Goal: Information Seeking & Learning: Check status

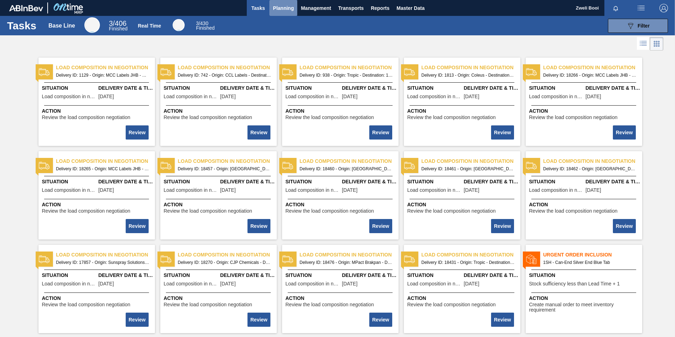
click at [278, 3] on button "Planning" at bounding box center [284, 8] width 28 height 16
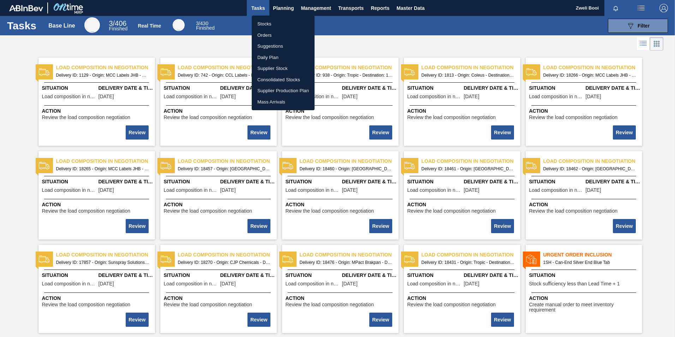
click at [275, 20] on li "Stocks" at bounding box center [283, 23] width 63 height 11
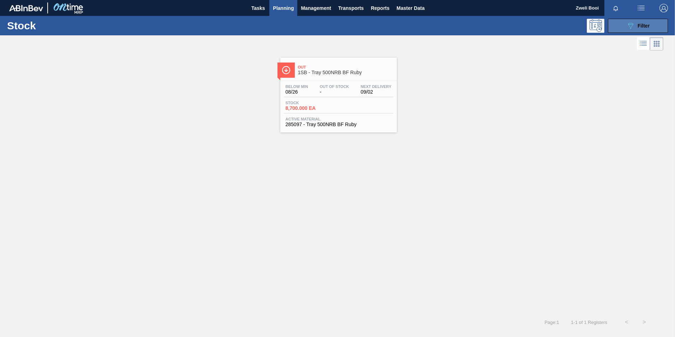
click at [633, 25] on icon at bounding box center [630, 26] width 5 height 6
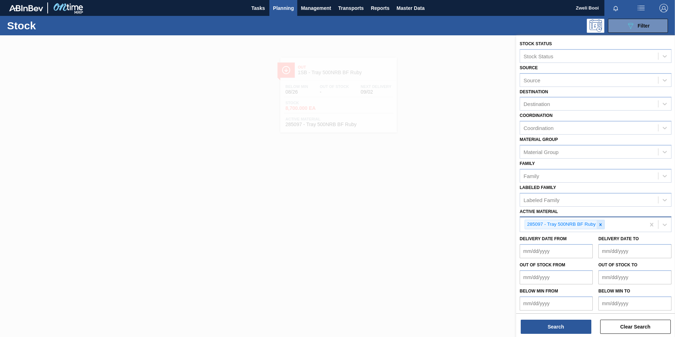
click at [598, 223] on icon at bounding box center [600, 224] width 5 height 5
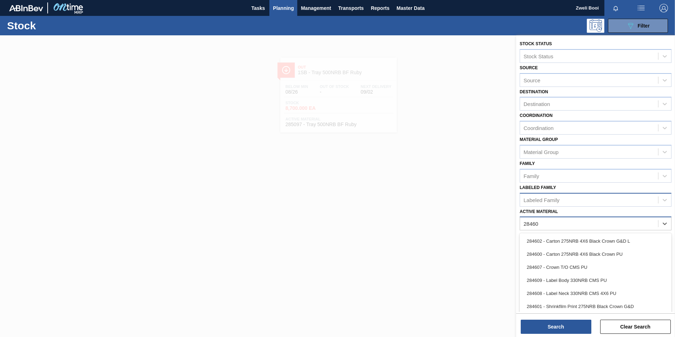
type Material "284604"
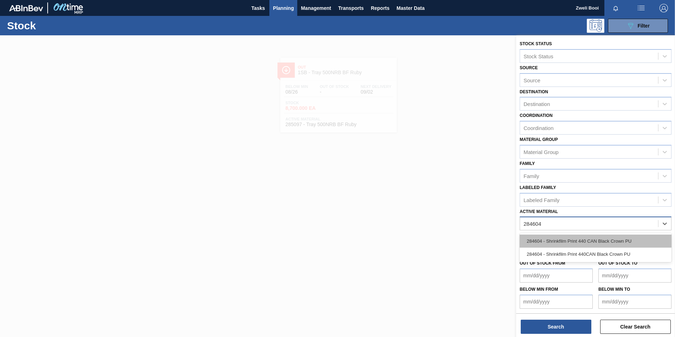
click at [604, 242] on div "284604 - Shrinkfilm Print 440 CAN Black Crown PU" at bounding box center [596, 241] width 152 height 13
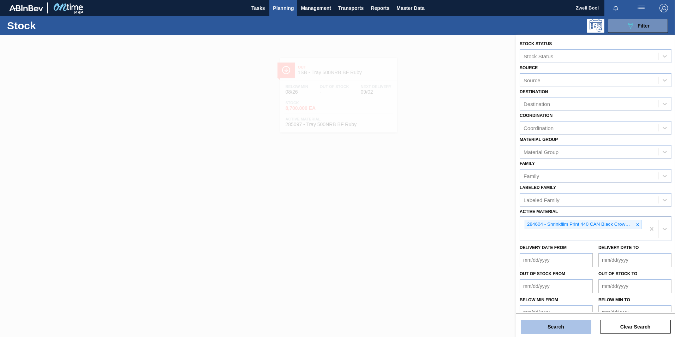
click at [577, 329] on button "Search" at bounding box center [556, 327] width 71 height 14
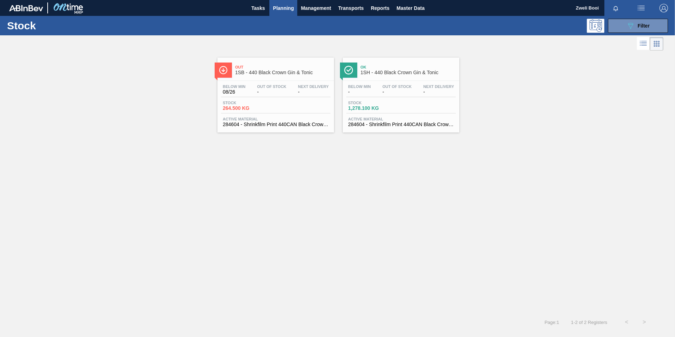
click at [271, 112] on div "Stock 264.500 KG" at bounding box center [275, 107] width 109 height 13
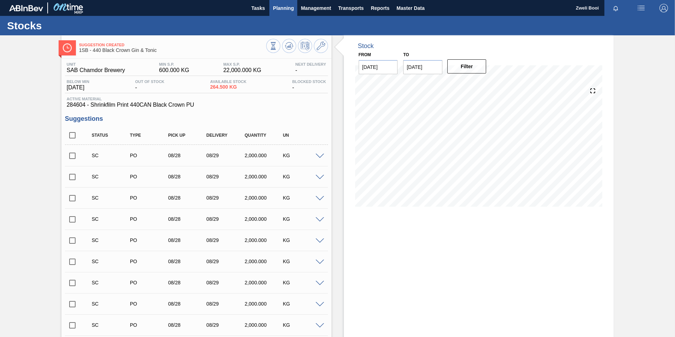
click at [286, 8] on span "Planning" at bounding box center [283, 8] width 21 height 8
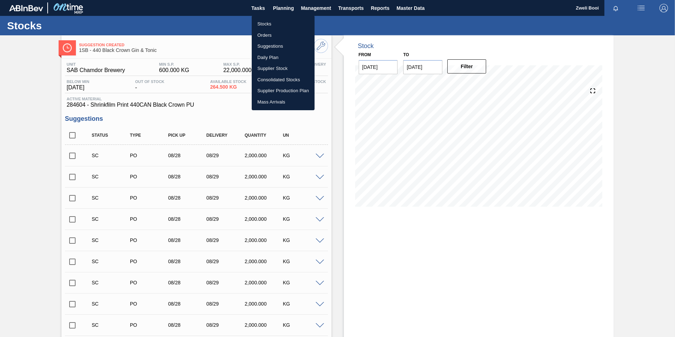
click at [267, 24] on li "Stocks" at bounding box center [283, 23] width 63 height 11
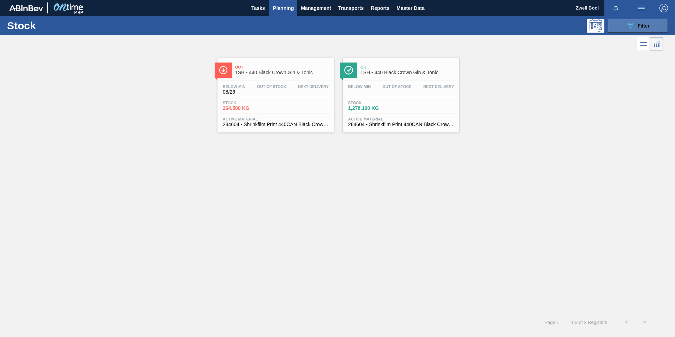
click at [622, 27] on button "089F7B8B-B2A5-4AFE-B5C0-19BA573D28AC Filter" at bounding box center [638, 26] width 60 height 14
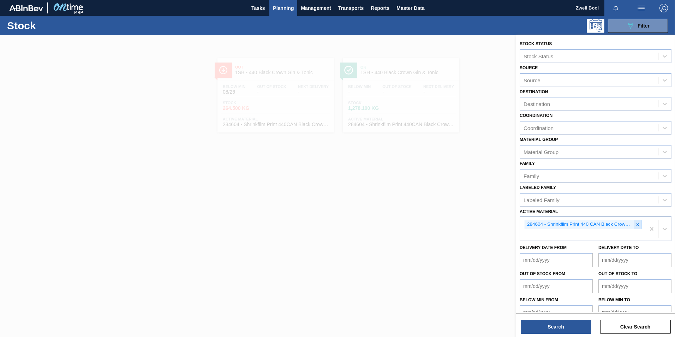
click at [637, 226] on icon at bounding box center [637, 224] width 5 height 5
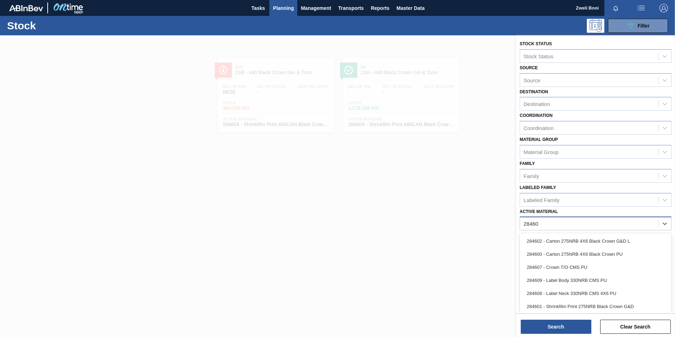
type Material "284605"
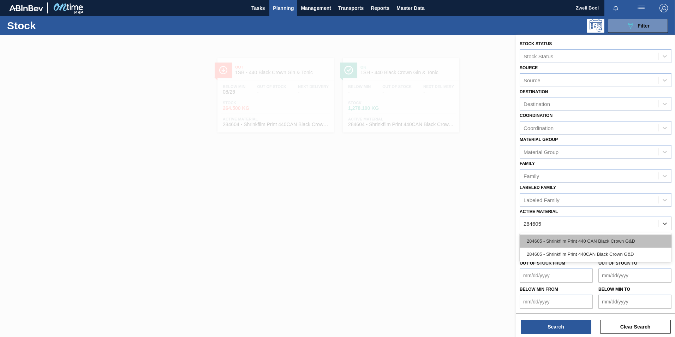
click at [591, 243] on div "284605 - Shrinkfilm Print 440 CAN Black Crown G&D" at bounding box center [596, 241] width 152 height 13
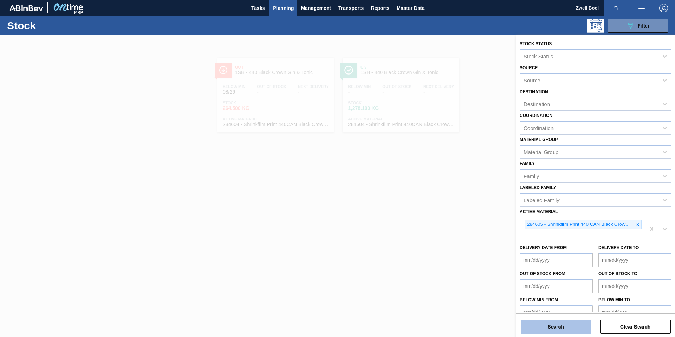
click at [578, 330] on button "Search" at bounding box center [556, 327] width 71 height 14
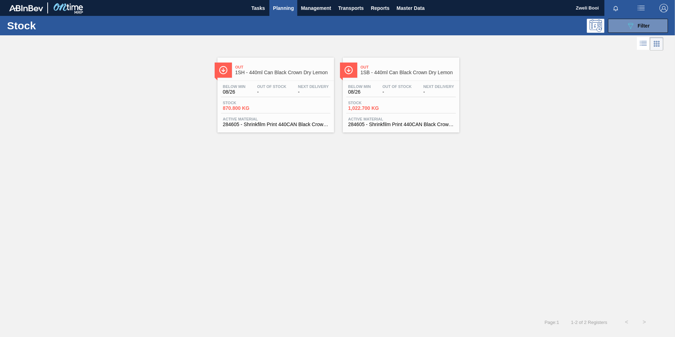
click at [410, 110] on div "Stock 1,022.700 KG" at bounding box center [401, 107] width 109 height 13
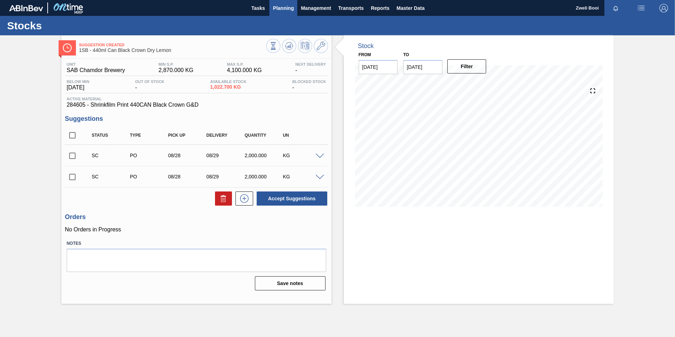
click at [284, 8] on span "Planning" at bounding box center [283, 8] width 21 height 8
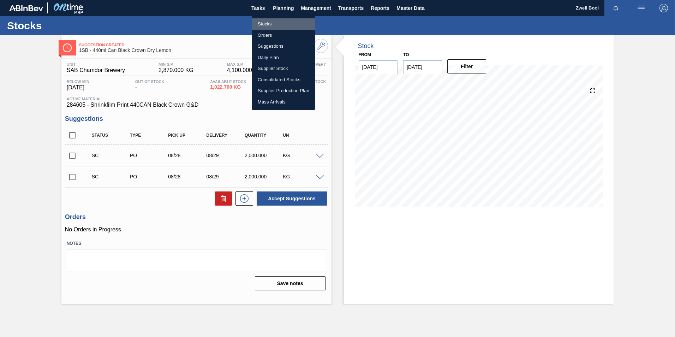
click at [267, 22] on li "Stocks" at bounding box center [283, 23] width 63 height 11
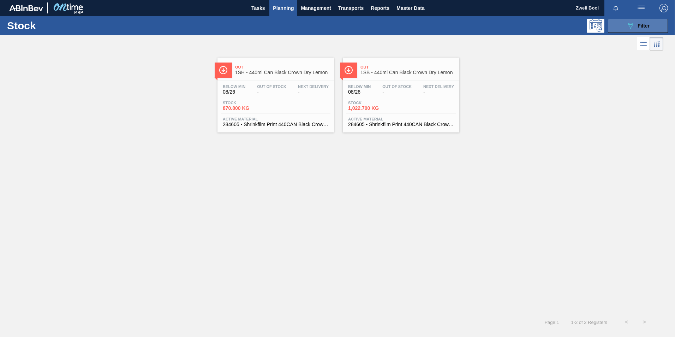
click at [651, 23] on button "089F7B8B-B2A5-4AFE-B5C0-19BA573D28AC Filter" at bounding box center [638, 26] width 60 height 14
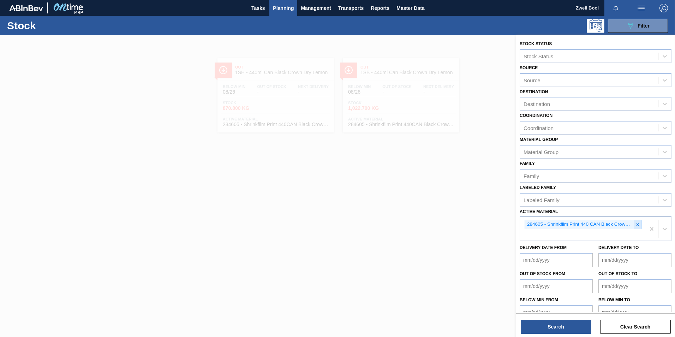
click at [639, 225] on icon at bounding box center [637, 224] width 5 height 5
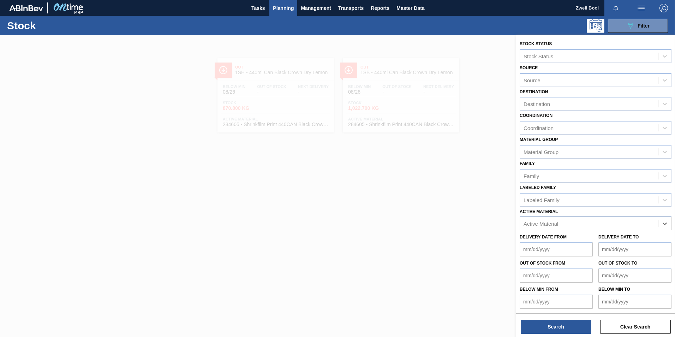
paste Material "284604"
type Material "284604"
click at [592, 243] on div "284604 - Shrinkfilm Print 440 CAN Black Crown PU" at bounding box center [596, 241] width 152 height 13
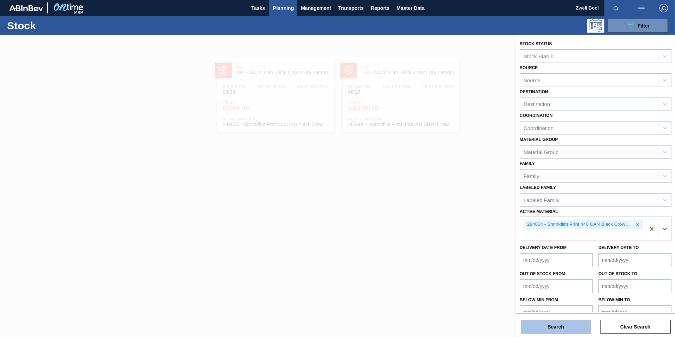
click at [577, 330] on button "Search" at bounding box center [556, 327] width 71 height 14
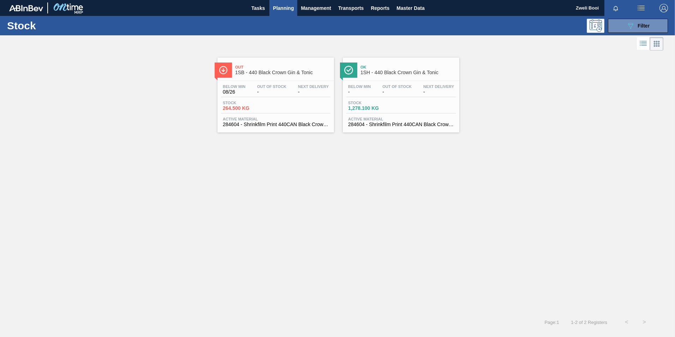
click at [312, 96] on div "Below Min 08/26 Out Of Stock - Next Delivery -" at bounding box center [275, 90] width 109 height 13
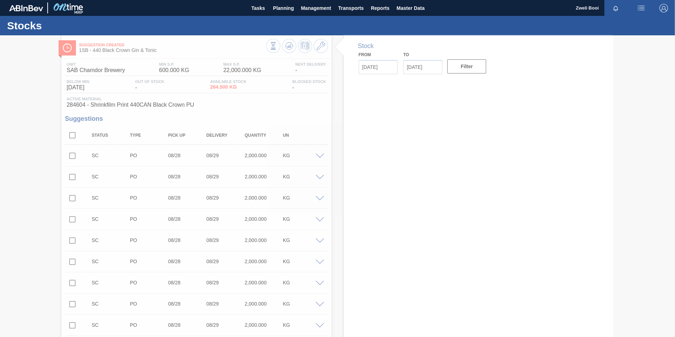
type input "[DATE]"
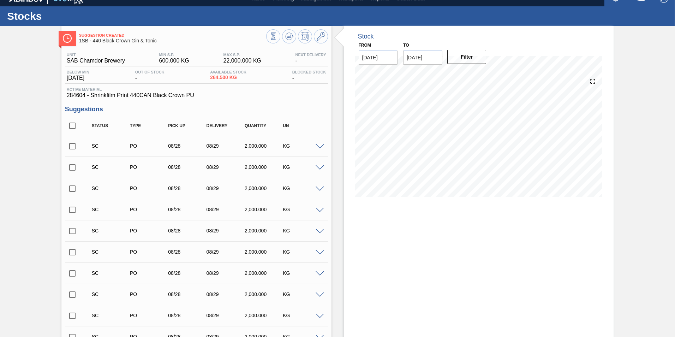
scroll to position [9, 0]
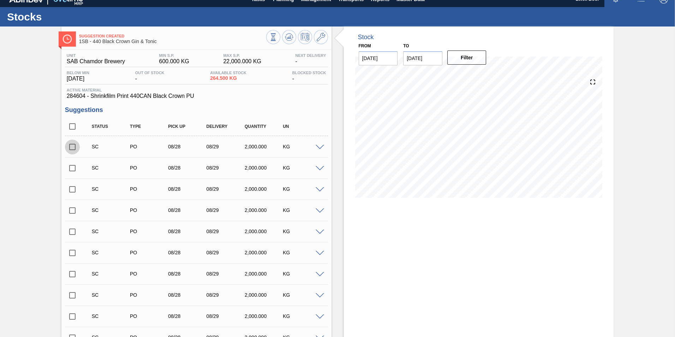
click at [72, 148] on input "checkbox" at bounding box center [72, 147] width 15 height 15
checkbox input "true"
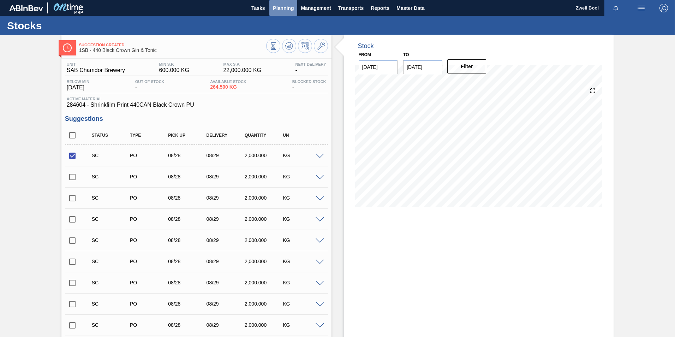
click at [280, 8] on span "Planning" at bounding box center [283, 8] width 21 height 8
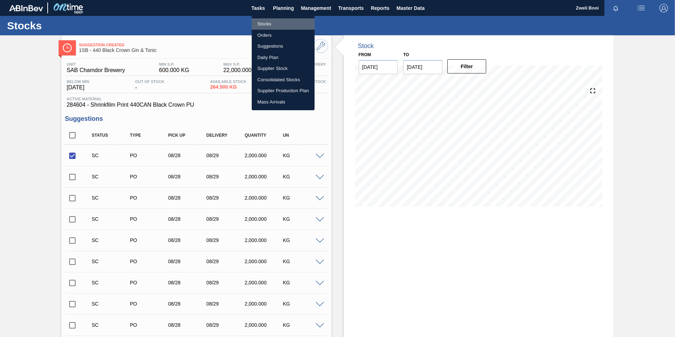
click at [265, 23] on li "Stocks" at bounding box center [283, 23] width 63 height 11
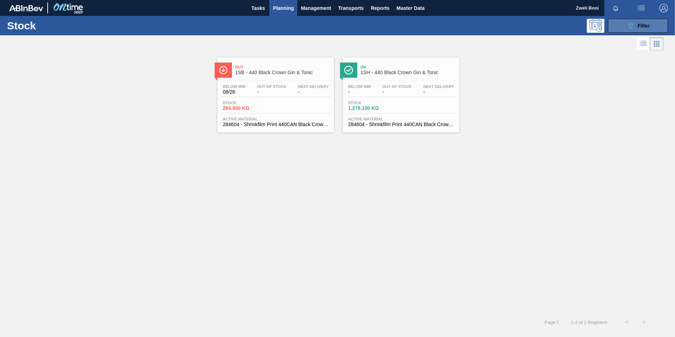
click at [630, 28] on icon "089F7B8B-B2A5-4AFE-B5C0-19BA573D28AC" at bounding box center [631, 26] width 8 height 8
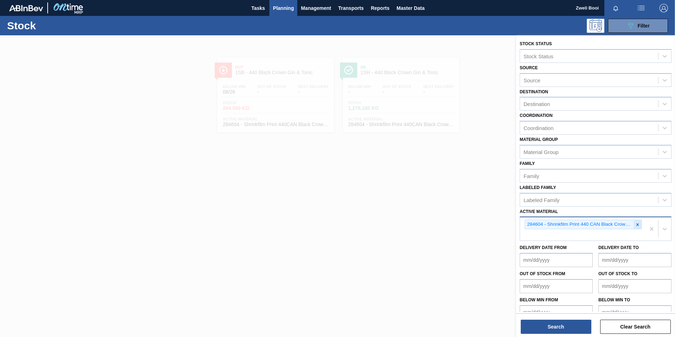
click at [635, 227] on div at bounding box center [638, 224] width 8 height 9
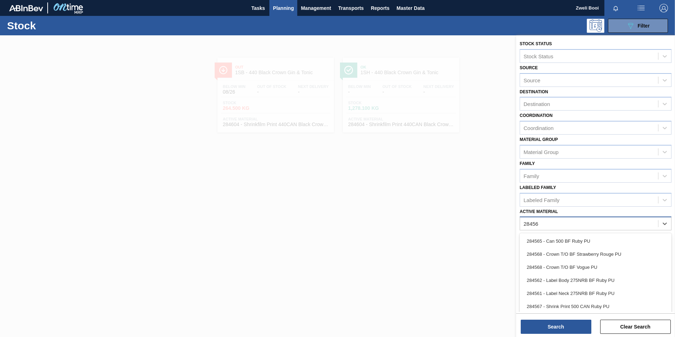
type Material "284564"
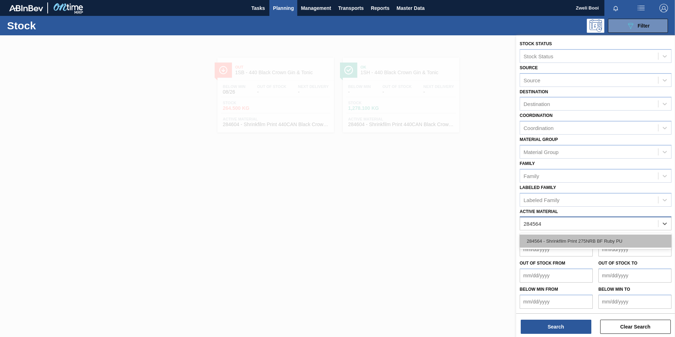
click at [597, 239] on div "284564 - Shrinkfilm Print 275NRB BF Ruby PU" at bounding box center [596, 241] width 152 height 13
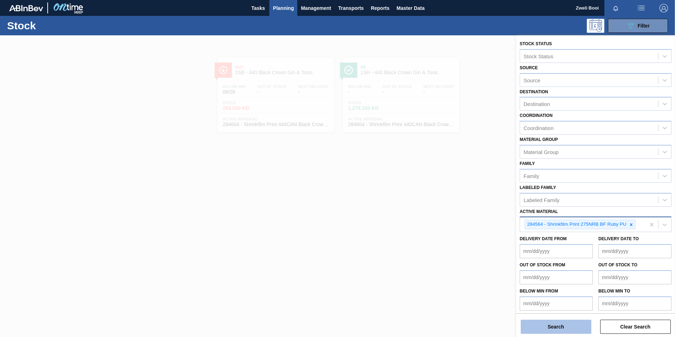
click at [565, 324] on button "Search" at bounding box center [556, 327] width 71 height 14
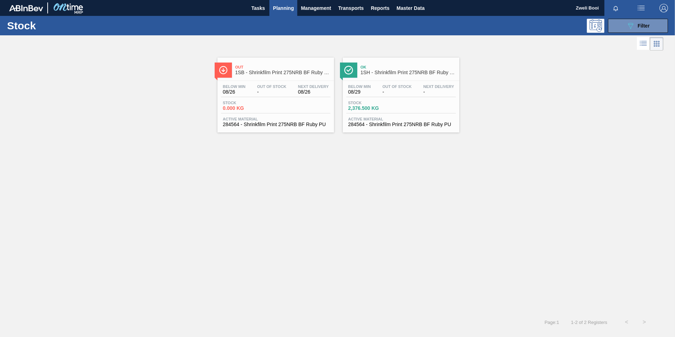
click at [302, 105] on div "Stock 0.000 KG" at bounding box center [275, 107] width 109 height 13
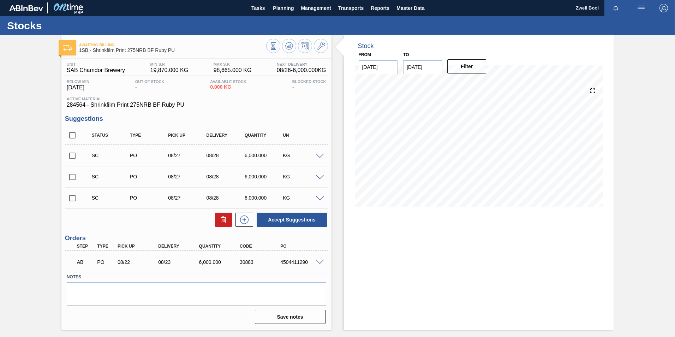
click at [316, 262] on span at bounding box center [320, 262] width 8 height 5
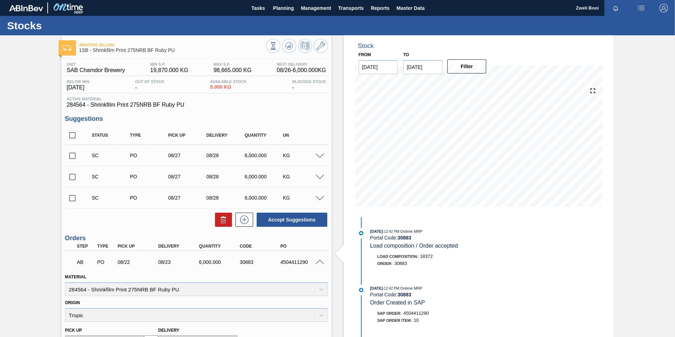
click at [320, 261] on span at bounding box center [320, 262] width 8 height 5
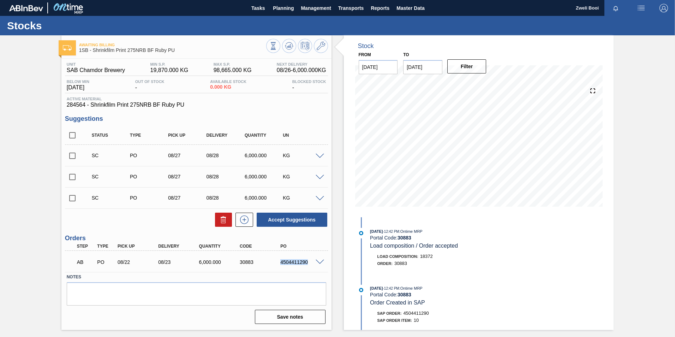
drag, startPoint x: 278, startPoint y: 262, endPoint x: 313, endPoint y: 263, distance: 34.6
click at [313, 263] on div "4504411290" at bounding box center [296, 262] width 41 height 6
copy div "4504411290"
click at [282, 6] on span "Planning" at bounding box center [283, 8] width 21 height 8
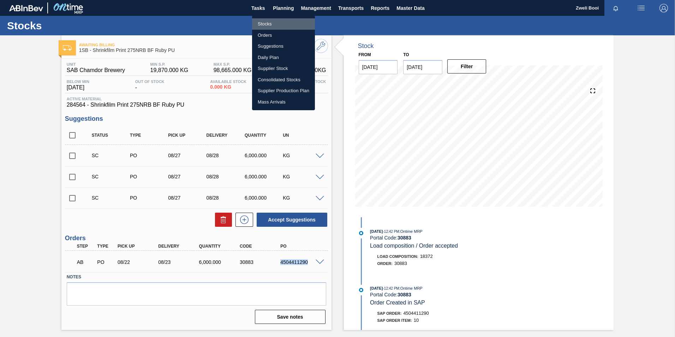
click at [264, 20] on li "Stocks" at bounding box center [283, 23] width 63 height 11
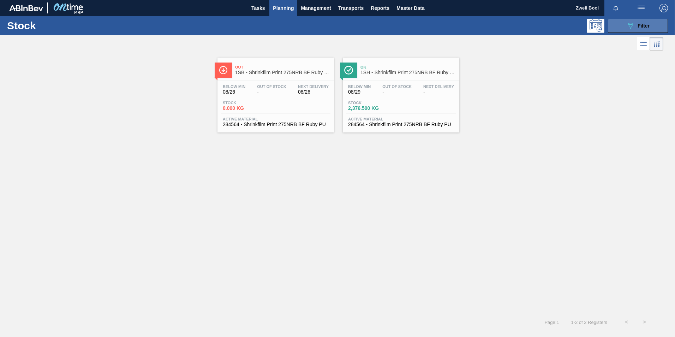
drag, startPoint x: 620, startPoint y: 21, endPoint x: 622, endPoint y: 28, distance: 7.2
click at [620, 21] on button "089F7B8B-B2A5-4AFE-B5C0-19BA573D28AC Filter" at bounding box center [638, 26] width 60 height 14
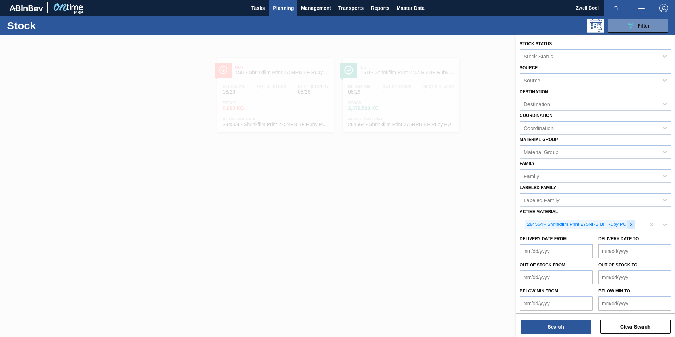
click at [633, 226] on icon at bounding box center [631, 224] width 5 height 5
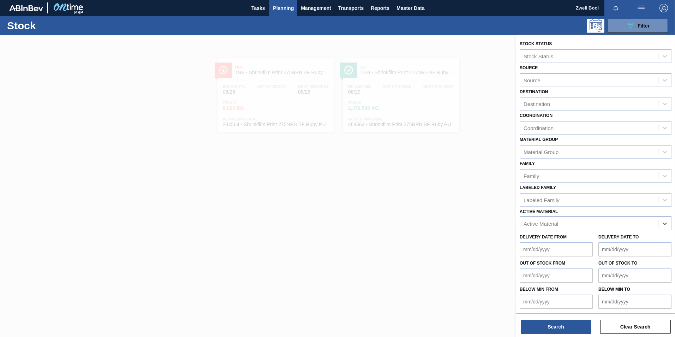
click at [540, 224] on div "Active Material" at bounding box center [541, 224] width 35 height 6
type Material "284753"
click at [526, 225] on div "Active Material" at bounding box center [541, 224] width 35 height 6
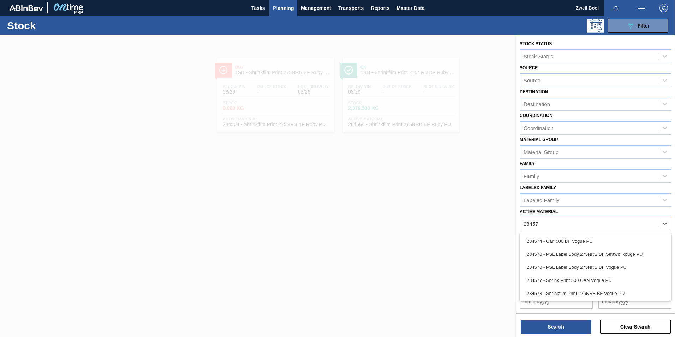
type Material "284573"
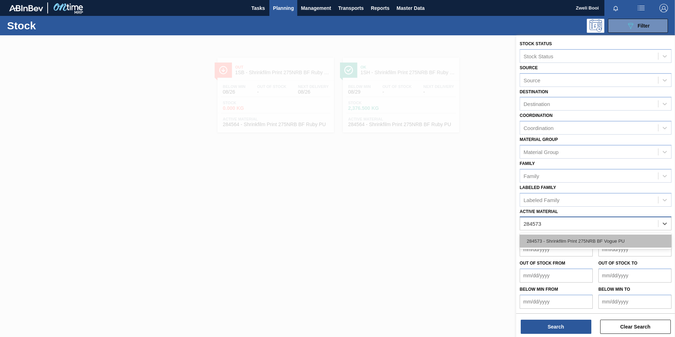
click at [582, 235] on div "284573 - Shrinkfilm Print 275NRB BF Vogue PU" at bounding box center [596, 241] width 152 height 13
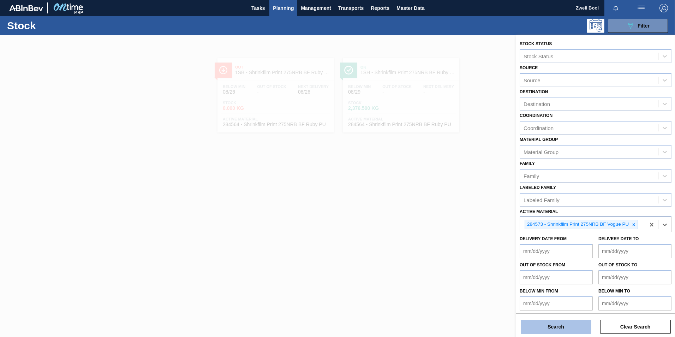
click at [572, 330] on button "Search" at bounding box center [556, 327] width 71 height 14
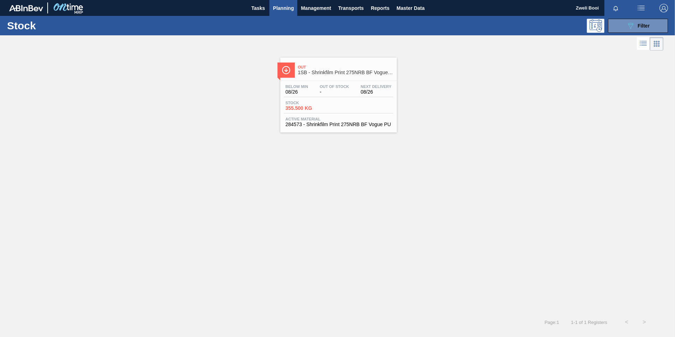
drag, startPoint x: 361, startPoint y: 101, endPoint x: 392, endPoint y: 212, distance: 115.1
click at [361, 101] on div "Stock 355.500 KG" at bounding box center [338, 107] width 109 height 13
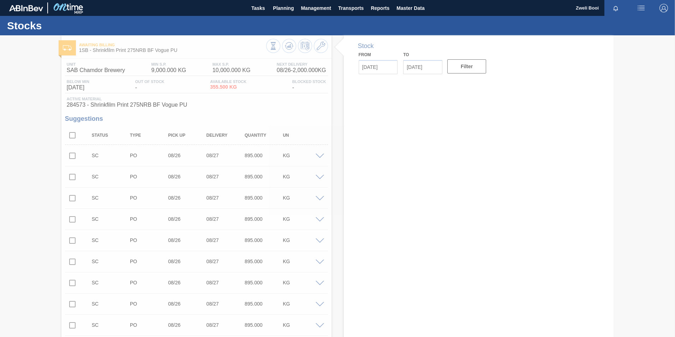
type input "[DATE]"
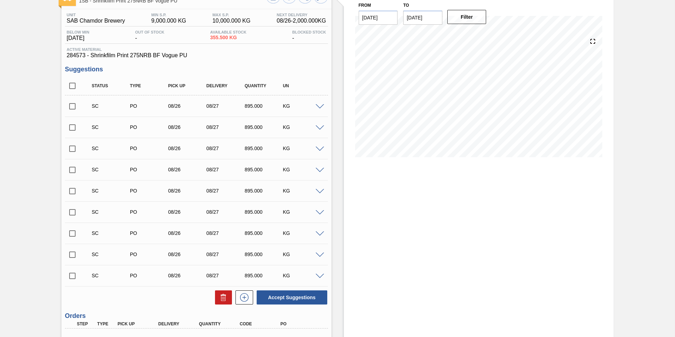
scroll to position [120, 0]
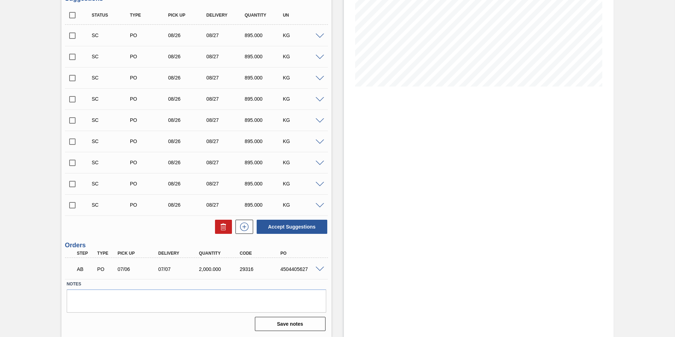
click at [320, 268] on span at bounding box center [320, 269] width 8 height 5
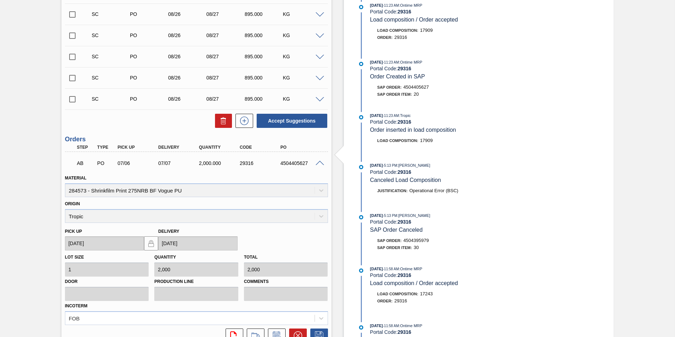
scroll to position [291, 0]
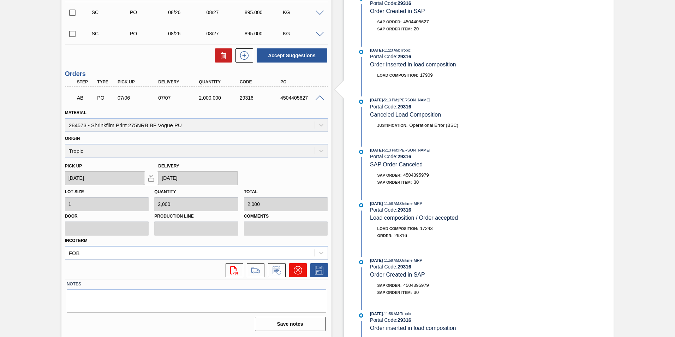
click at [298, 272] on icon at bounding box center [298, 270] width 8 height 8
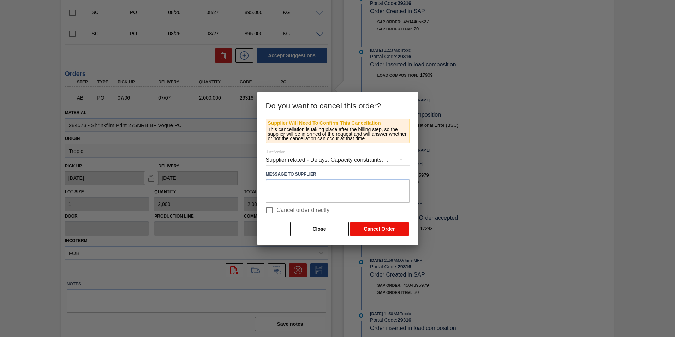
click at [380, 232] on button "Cancel Order" at bounding box center [379, 229] width 59 height 14
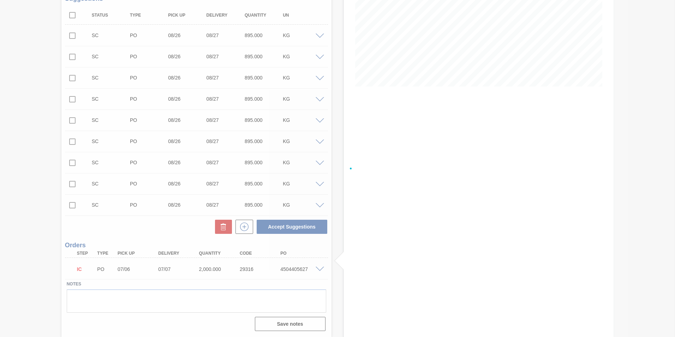
scroll to position [120, 0]
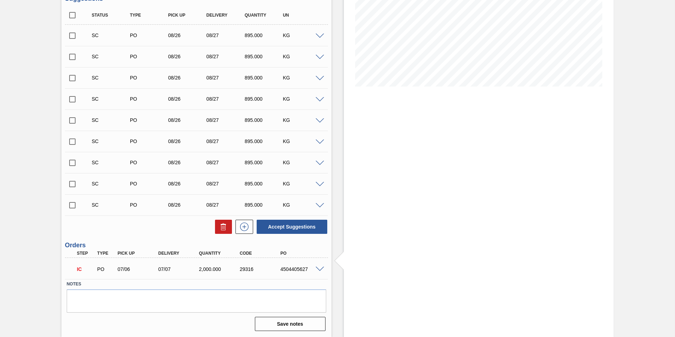
click at [320, 268] on span at bounding box center [320, 269] width 8 height 5
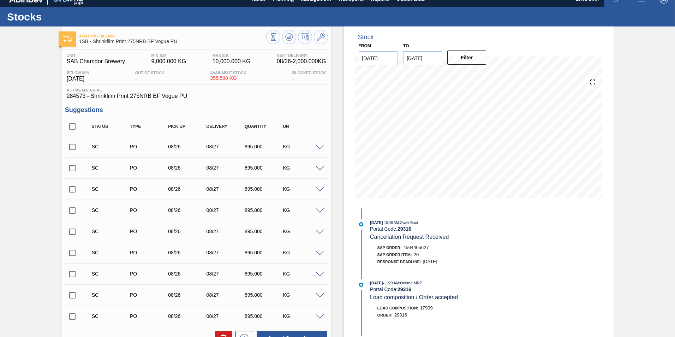
scroll to position [0, 0]
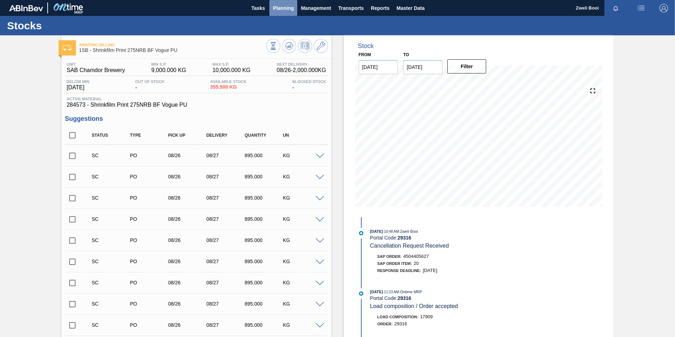
click at [283, 8] on span "Planning" at bounding box center [283, 8] width 21 height 8
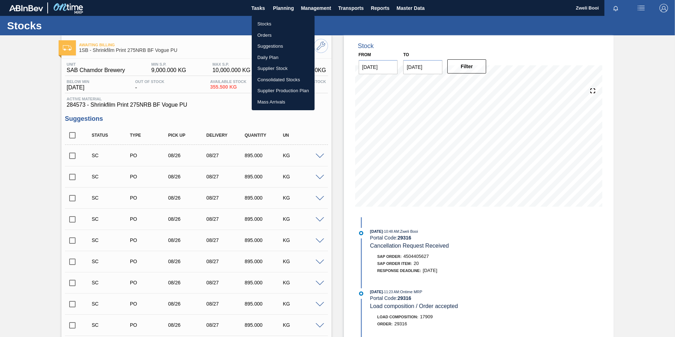
click at [264, 25] on li "Stocks" at bounding box center [283, 23] width 63 height 11
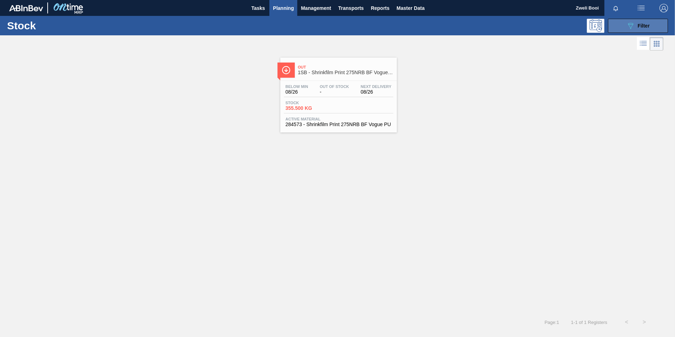
click at [634, 27] on icon "089F7B8B-B2A5-4AFE-B5C0-19BA573D28AC" at bounding box center [631, 26] width 8 height 8
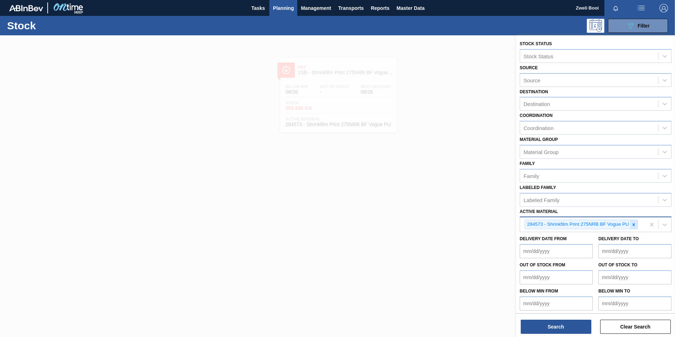
click at [635, 225] on icon at bounding box center [634, 224] width 5 height 5
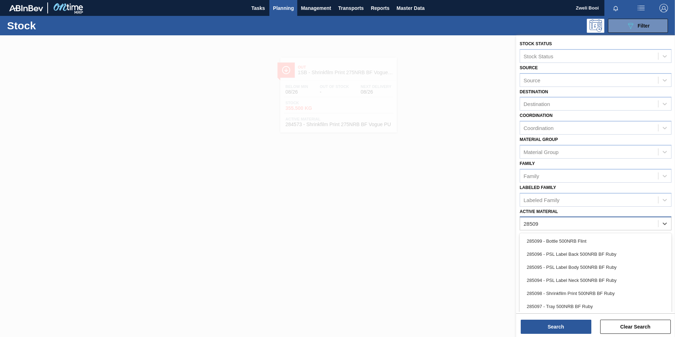
type Material "285097"
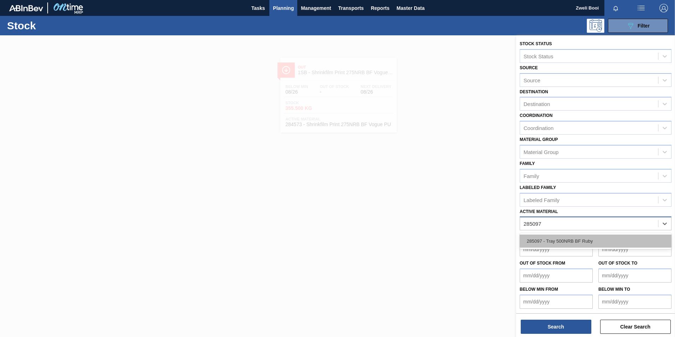
click at [605, 238] on div "285097 - Tray 500NRB BF Ruby" at bounding box center [596, 241] width 152 height 13
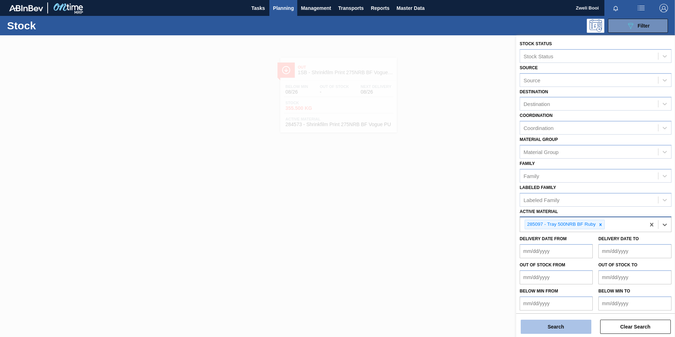
click at [577, 326] on button "Search" at bounding box center [556, 327] width 71 height 14
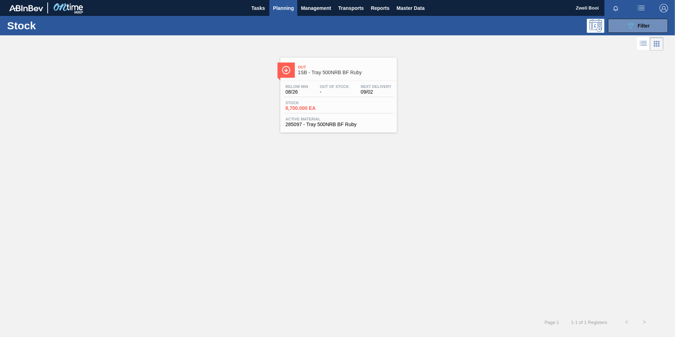
click at [337, 108] on div "Stock 8,700.000 EA" at bounding box center [338, 107] width 109 height 13
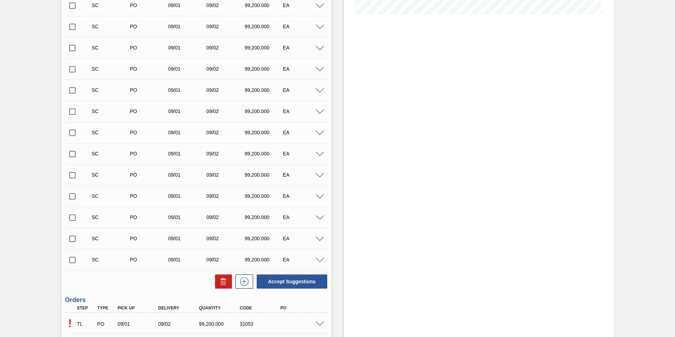
scroll to position [247, 0]
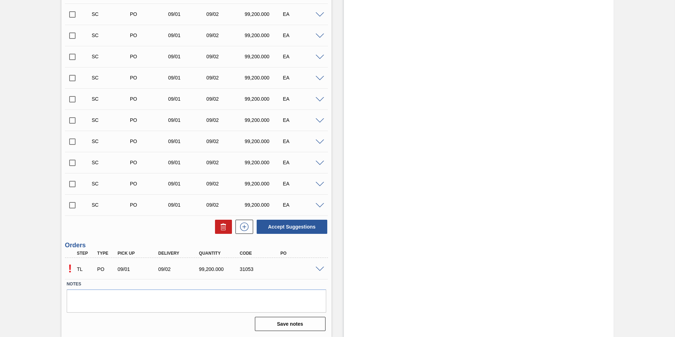
click at [318, 268] on span at bounding box center [320, 269] width 8 height 5
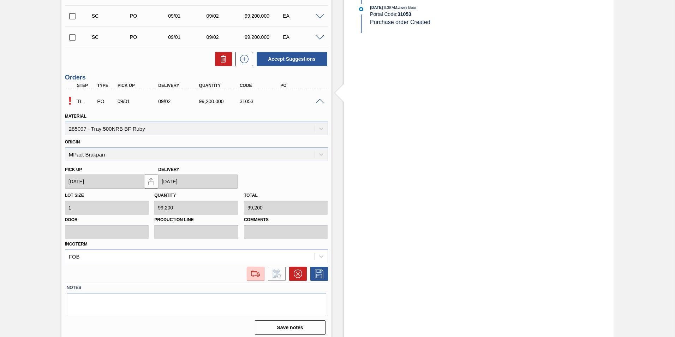
scroll to position [419, 0]
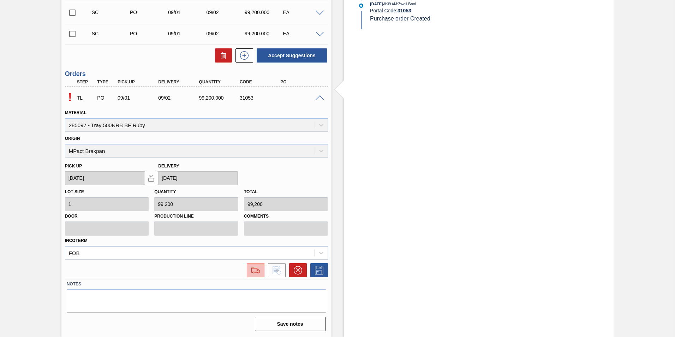
click at [256, 274] on img at bounding box center [255, 270] width 11 height 8
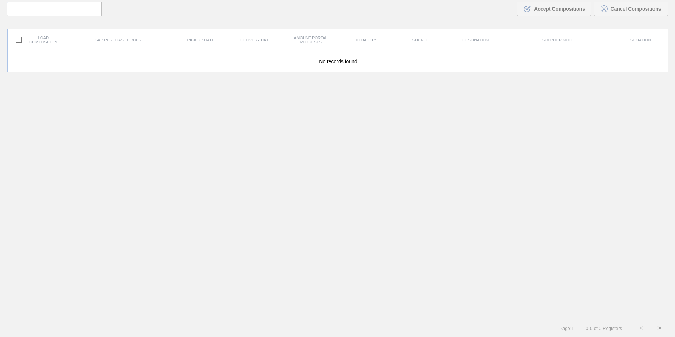
scroll to position [51, 0]
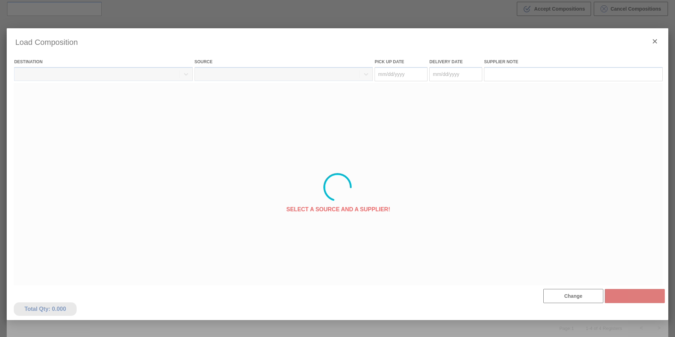
type Date "[DATE]"
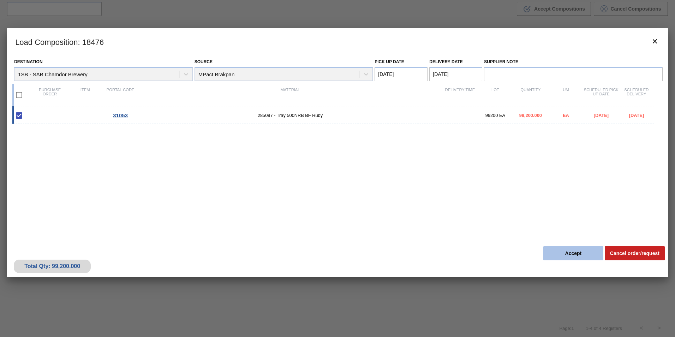
click at [584, 255] on button "Accept" at bounding box center [574, 253] width 60 height 14
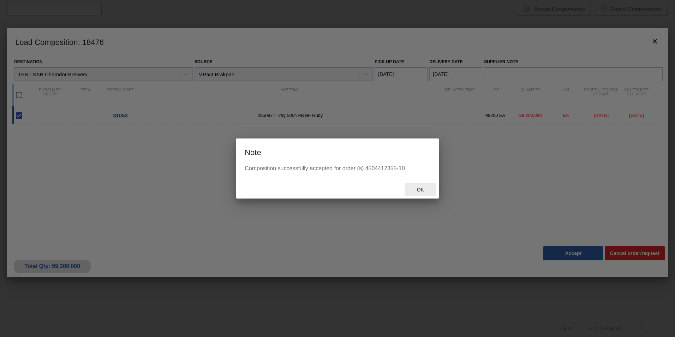
click at [418, 189] on span "Ok" at bounding box center [420, 190] width 18 height 6
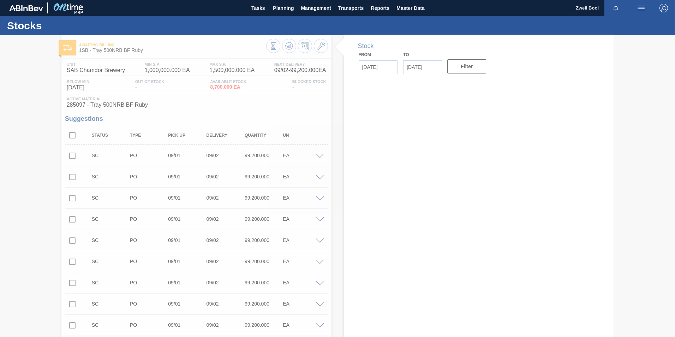
type input "[DATE]"
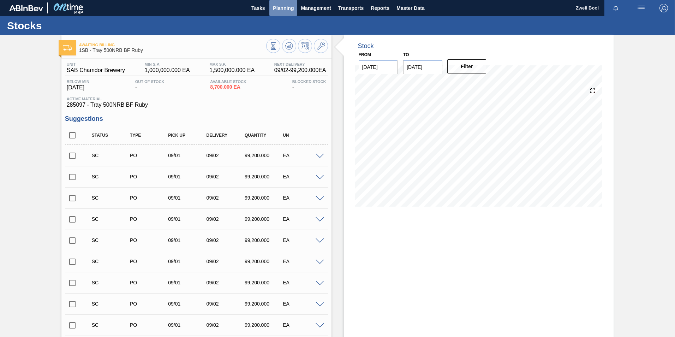
click at [280, 8] on span "Planning" at bounding box center [283, 8] width 21 height 8
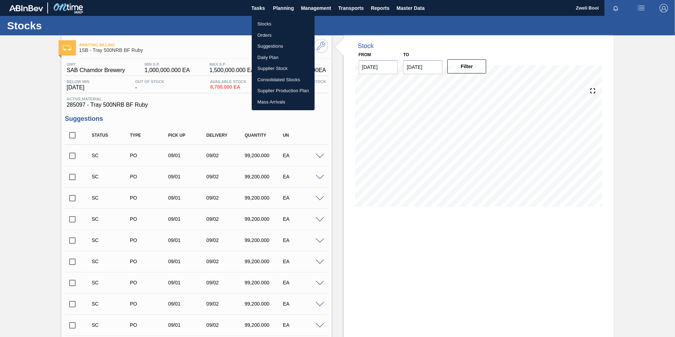
click at [264, 23] on li "Stocks" at bounding box center [283, 23] width 63 height 11
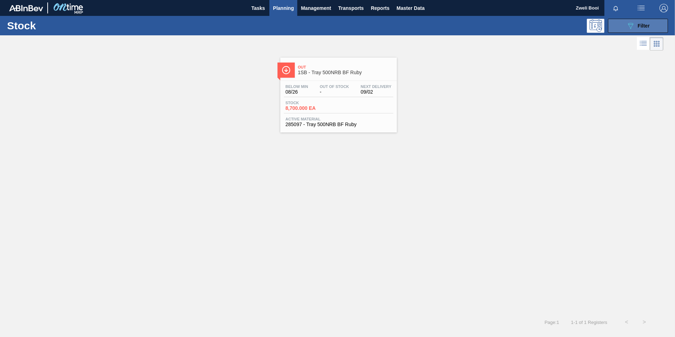
click at [614, 25] on button "089F7B8B-B2A5-4AFE-B5C0-19BA573D28AC Filter" at bounding box center [638, 26] width 60 height 14
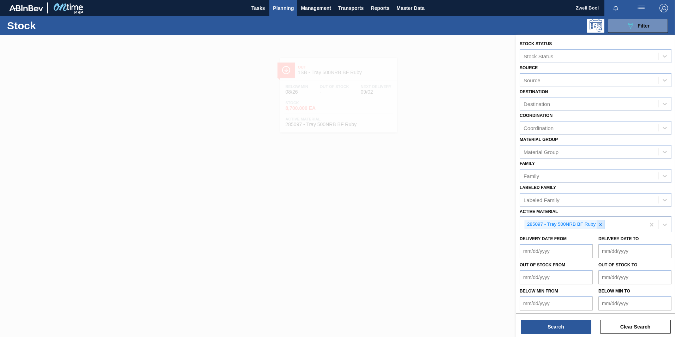
click at [600, 225] on icon at bounding box center [600, 224] width 5 height 5
type Material "285098"
paste Material "284567"
type Material "284567"
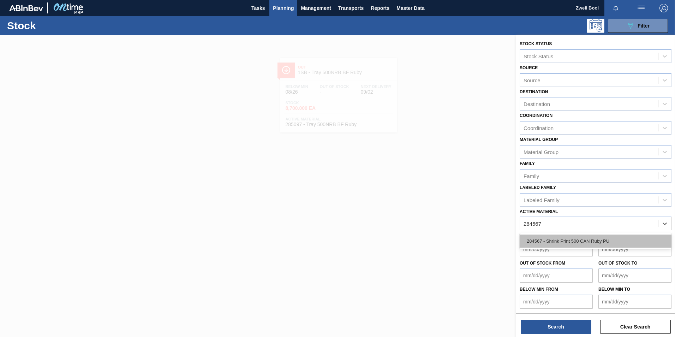
click at [554, 239] on div "284567 - Shrink Print 500 CAN Ruby PU" at bounding box center [596, 241] width 152 height 13
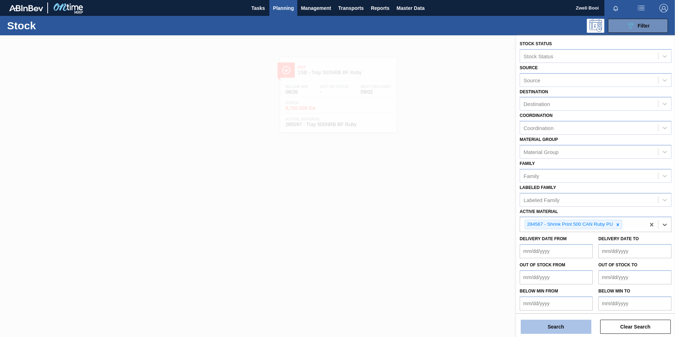
click at [564, 330] on button "Search" at bounding box center [556, 327] width 71 height 14
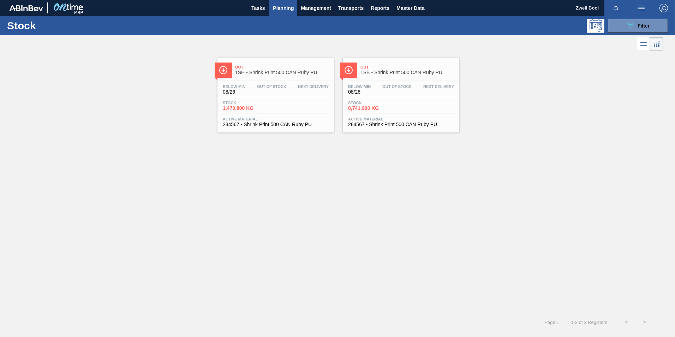
click at [378, 105] on div "Stock 8,741.900 KG" at bounding box center [373, 106] width 53 height 10
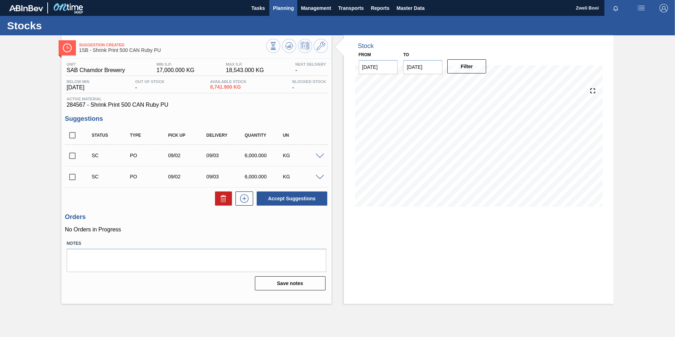
click at [285, 4] on span "Planning" at bounding box center [283, 8] width 21 height 8
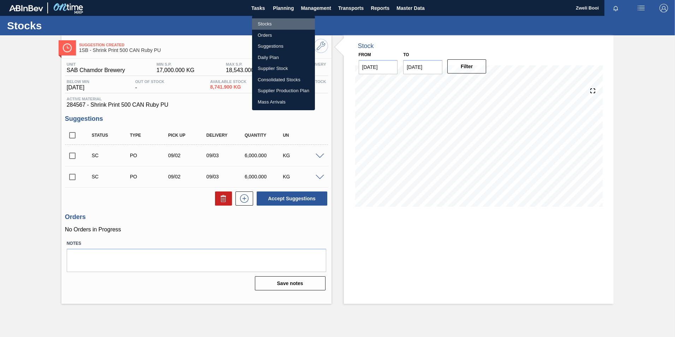
drag, startPoint x: 260, startPoint y: 23, endPoint x: 236, endPoint y: 8, distance: 27.4
click at [260, 22] on li "Stocks" at bounding box center [283, 23] width 63 height 11
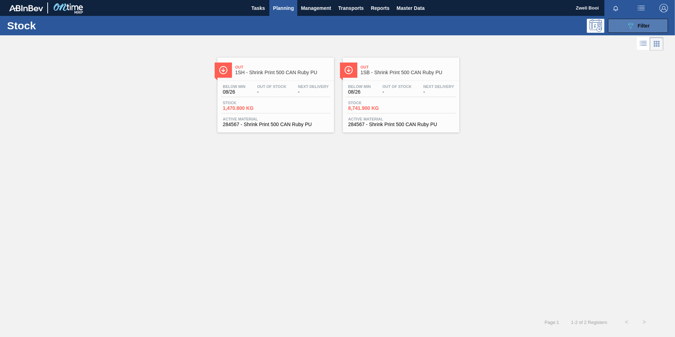
click at [639, 26] on span "Filter" at bounding box center [644, 26] width 12 height 6
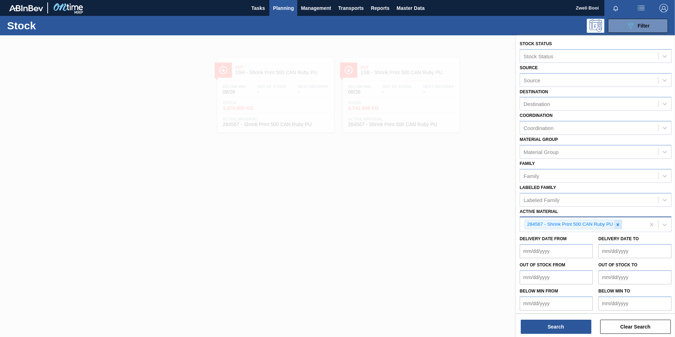
click at [618, 226] on icon at bounding box center [618, 224] width 5 height 5
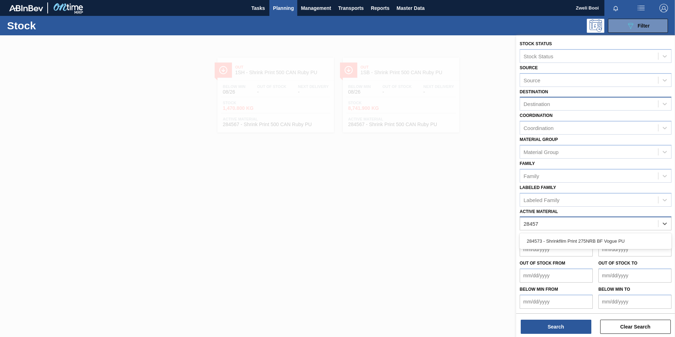
type Material "284573"
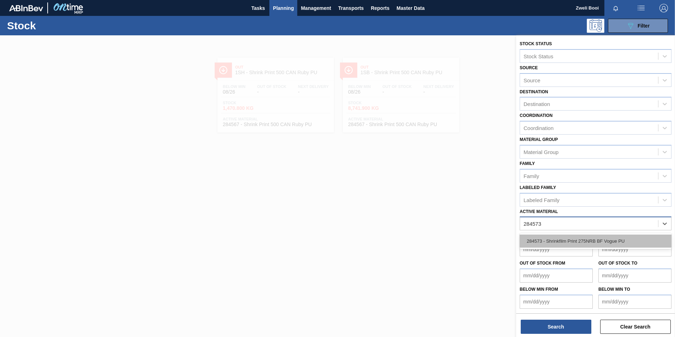
click at [612, 241] on div "284573 - Shrinkfilm Print 275NRB BF Vogue PU" at bounding box center [596, 241] width 152 height 13
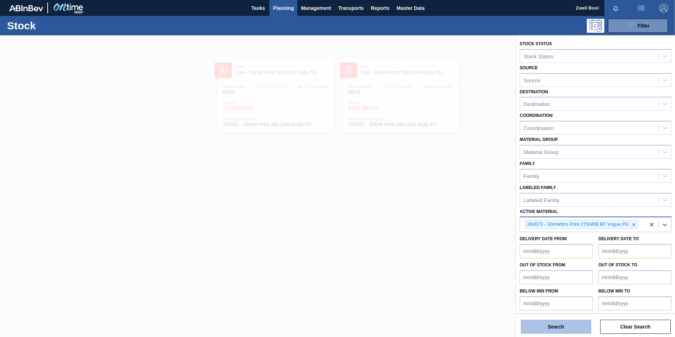
click at [573, 329] on button "Search" at bounding box center [556, 327] width 71 height 14
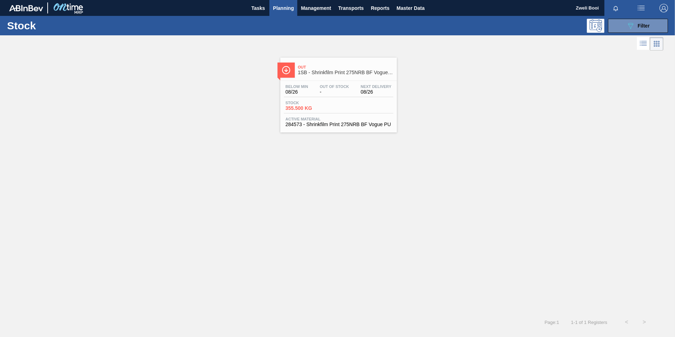
click at [356, 107] on div "Stock 355.500 KG" at bounding box center [338, 107] width 109 height 13
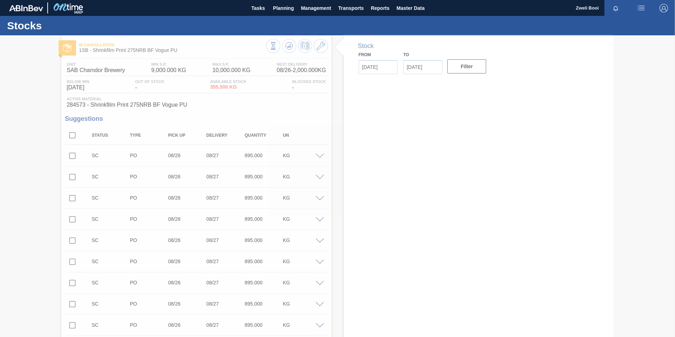
type input "[DATE]"
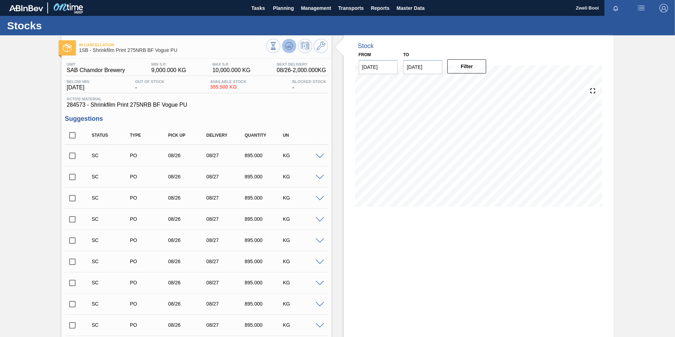
click at [291, 49] on icon at bounding box center [289, 46] width 8 height 8
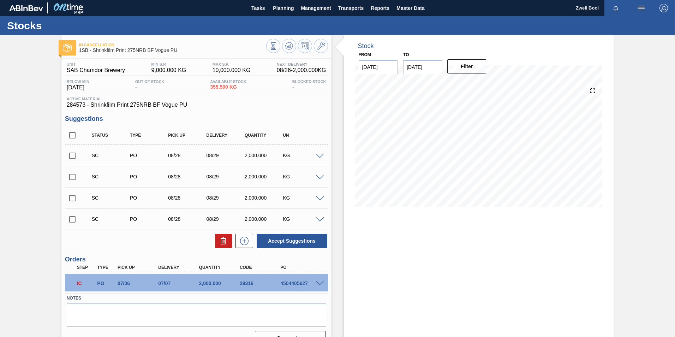
click at [69, 156] on input "checkbox" at bounding box center [72, 155] width 15 height 15
click at [309, 237] on button "Accept Suggestions" at bounding box center [292, 241] width 71 height 14
checkbox input "false"
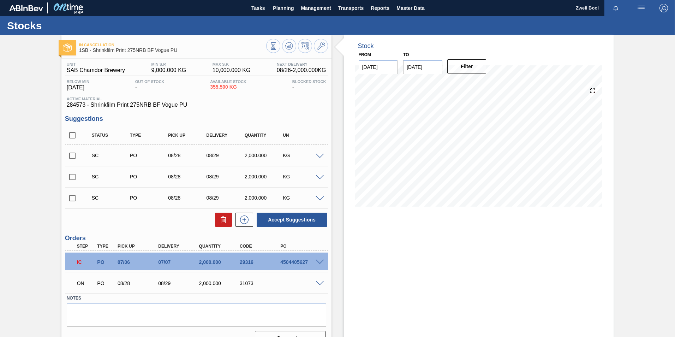
click at [318, 261] on span at bounding box center [320, 262] width 8 height 5
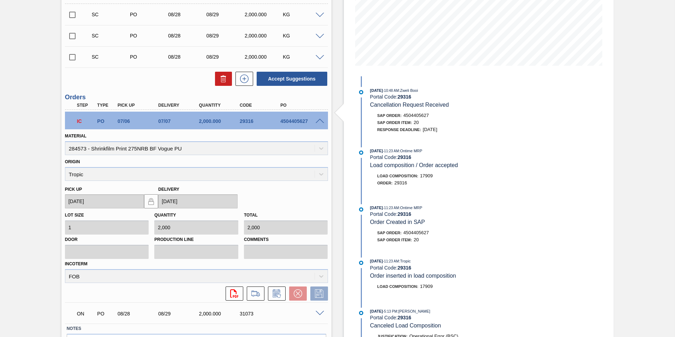
scroll to position [141, 0]
click at [259, 295] on icon at bounding box center [258, 294] width 3 height 4
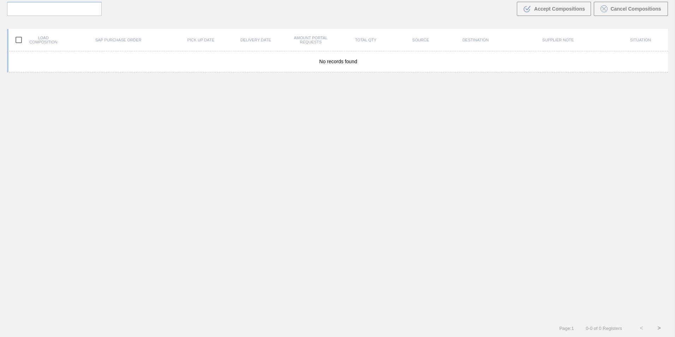
scroll to position [51, 0]
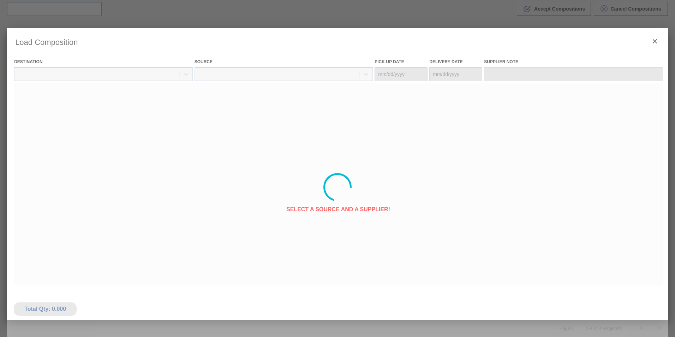
type Date "[DATE]"
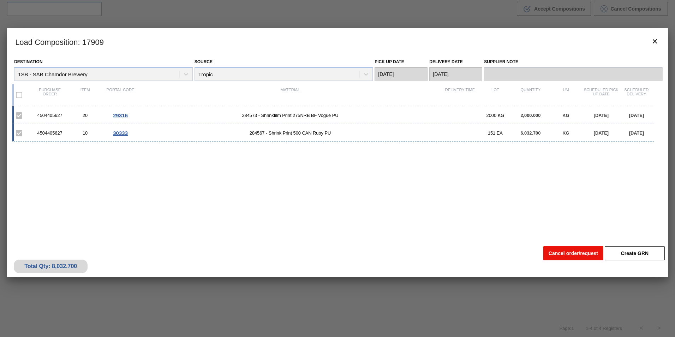
click at [576, 255] on button "Cancel order/request" at bounding box center [574, 253] width 60 height 14
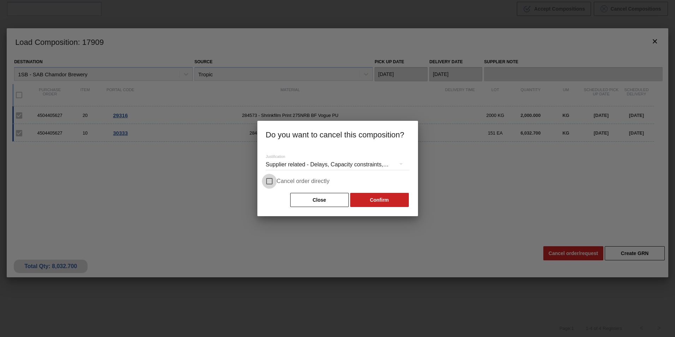
click at [272, 180] on input "Cancel order directly" at bounding box center [269, 181] width 15 height 15
checkbox input "true"
click at [384, 202] on button "Confirm" at bounding box center [379, 200] width 59 height 14
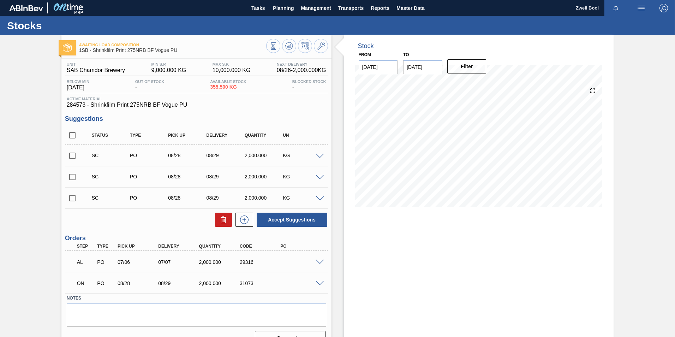
click at [322, 261] on span at bounding box center [320, 262] width 8 height 5
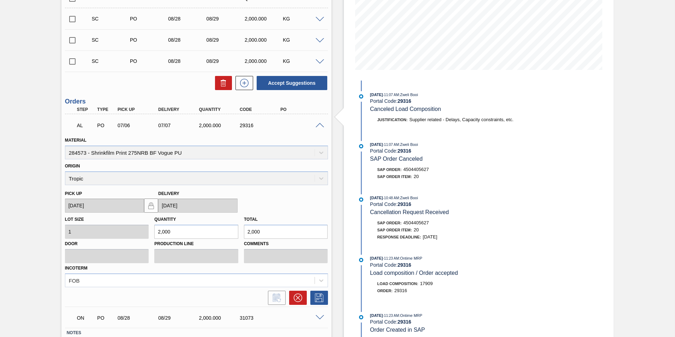
scroll to position [177, 0]
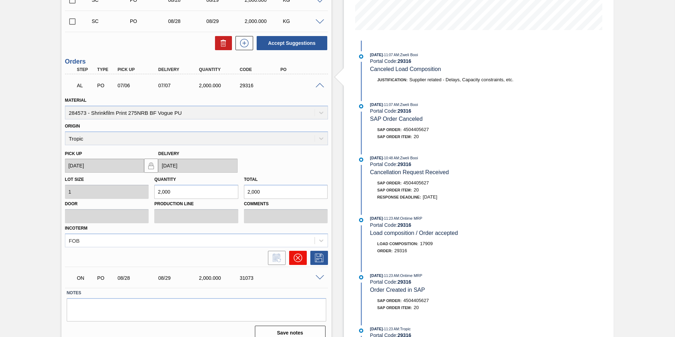
click at [303, 258] on button at bounding box center [298, 258] width 18 height 14
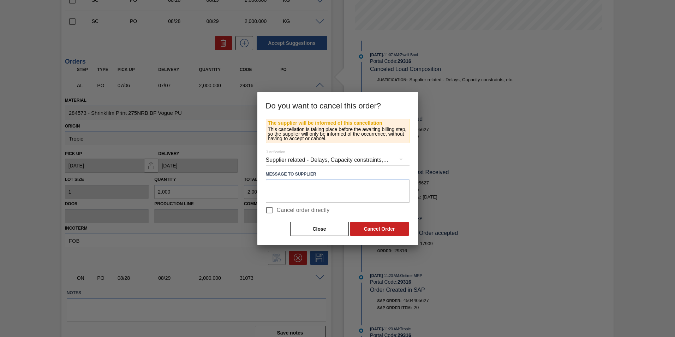
click at [272, 209] on input "Cancel order directly" at bounding box center [269, 210] width 15 height 15
checkbox input "true"
click at [387, 230] on button "Cancel Order" at bounding box center [379, 229] width 59 height 14
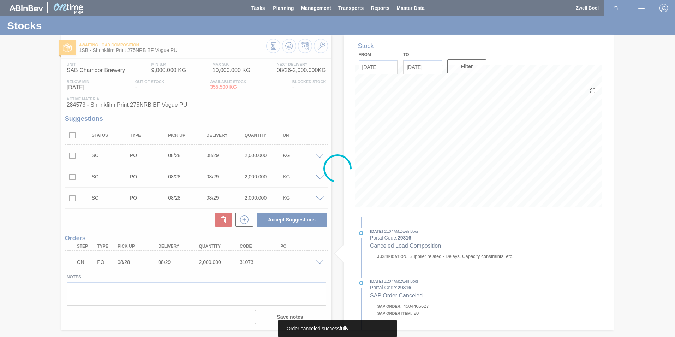
scroll to position [0, 0]
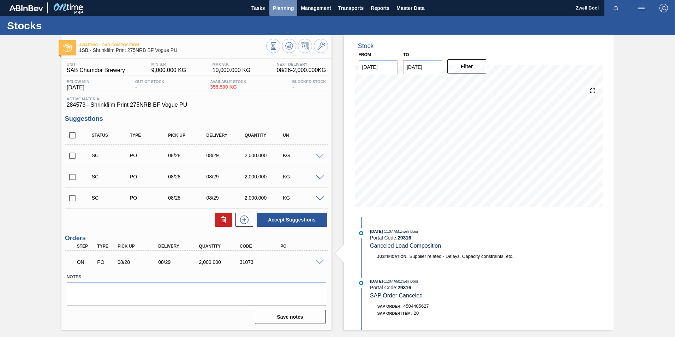
click at [289, 7] on span "Planning" at bounding box center [283, 8] width 21 height 8
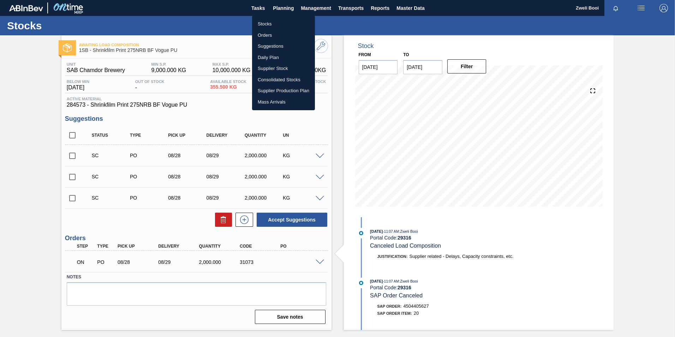
click at [265, 24] on li "Stocks" at bounding box center [283, 23] width 63 height 11
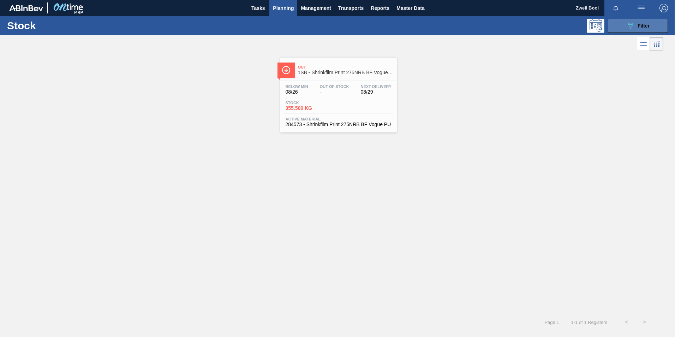
drag, startPoint x: 652, startPoint y: 22, endPoint x: 650, endPoint y: 30, distance: 8.2
click at [651, 25] on button "089F7B8B-B2A5-4AFE-B5C0-19BA573D28AC Filter" at bounding box center [638, 26] width 60 height 14
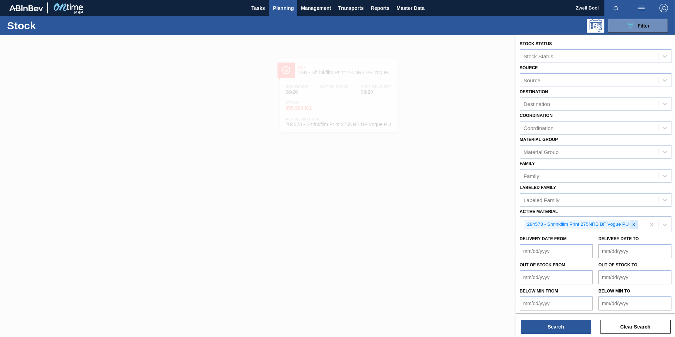
click at [634, 226] on icon at bounding box center [634, 224] width 5 height 5
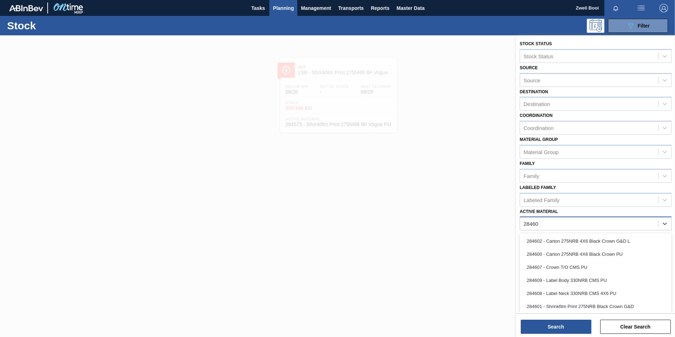
type Material "284605"
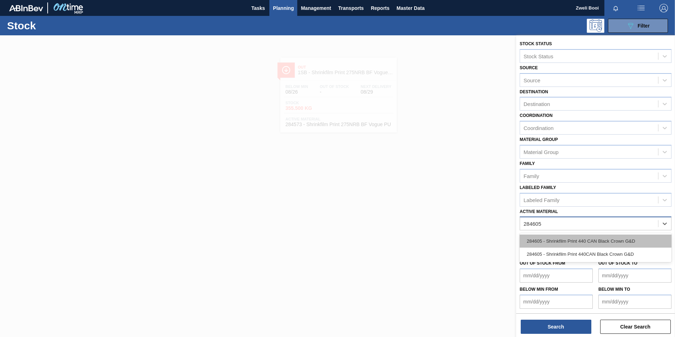
click at [608, 242] on div "284605 - Shrinkfilm Print 440 CAN Black Crown G&D" at bounding box center [596, 241] width 152 height 13
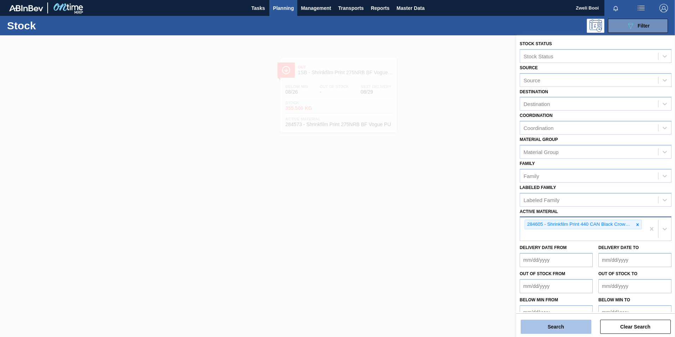
click at [584, 325] on button "Search" at bounding box center [556, 327] width 71 height 14
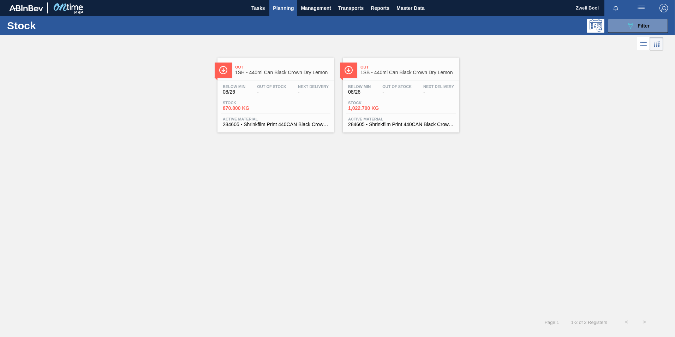
click at [284, 118] on span "Active Material" at bounding box center [276, 119] width 106 height 4
click at [403, 103] on div "Stock 1,022.700 KG" at bounding box center [401, 107] width 109 height 13
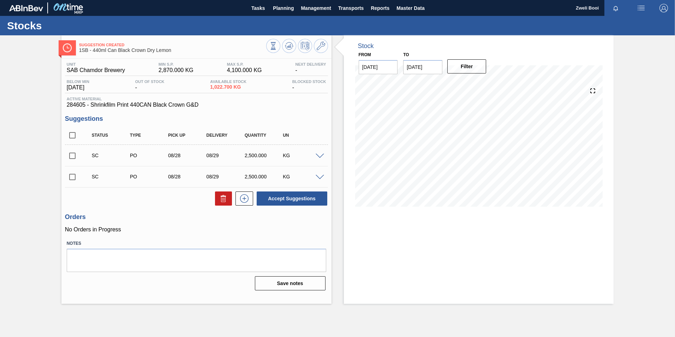
click at [70, 155] on input "checkbox" at bounding box center [72, 155] width 15 height 15
click at [304, 203] on button "Accept Suggestions" at bounding box center [292, 198] width 71 height 14
checkbox input "false"
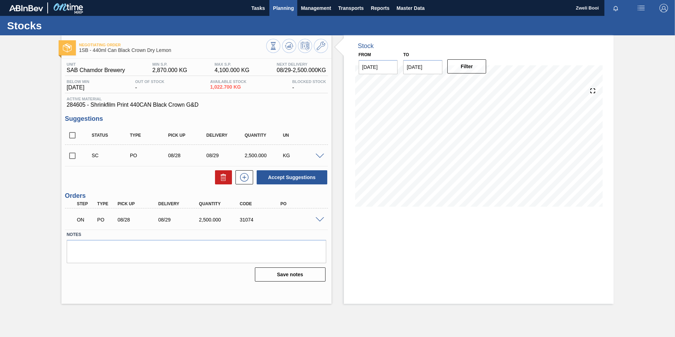
click at [291, 10] on span "Planning" at bounding box center [283, 8] width 21 height 8
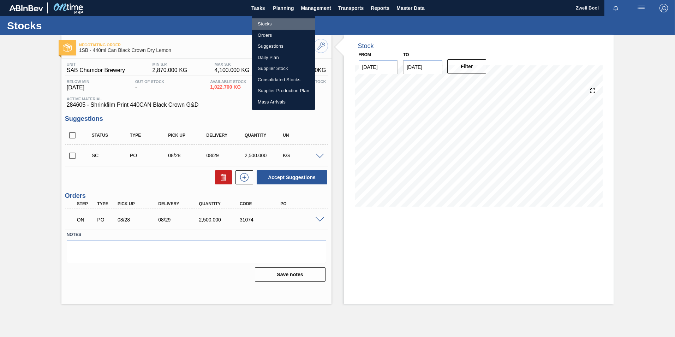
click at [274, 21] on li "Stocks" at bounding box center [283, 23] width 63 height 11
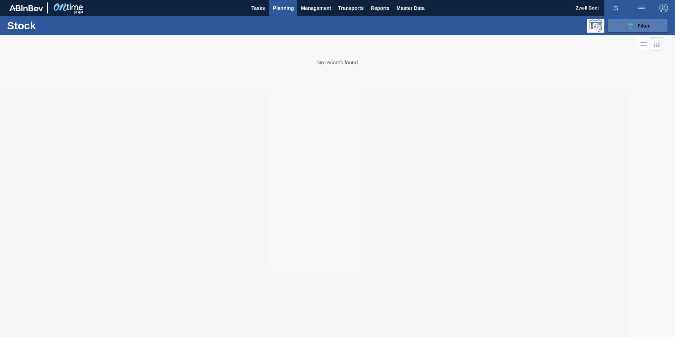
click at [648, 24] on span "Filter" at bounding box center [644, 26] width 12 height 6
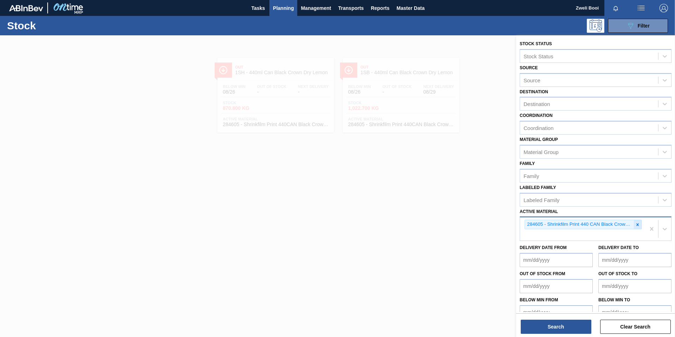
click at [638, 224] on icon at bounding box center [638, 224] width 2 height 2
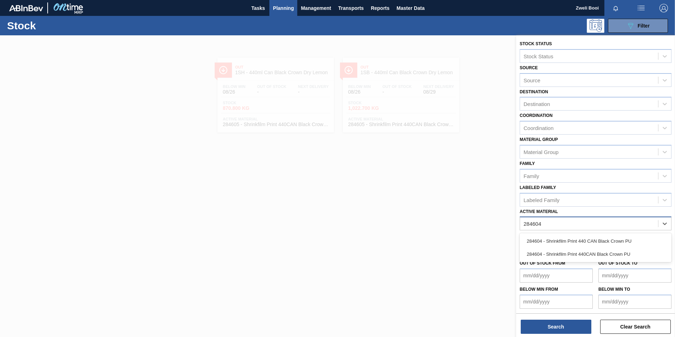
type Material "284604"
click at [570, 233] on div "Delivery Date from" at bounding box center [556, 244] width 73 height 24
click at [570, 227] on div "Active Material" at bounding box center [589, 224] width 138 height 10
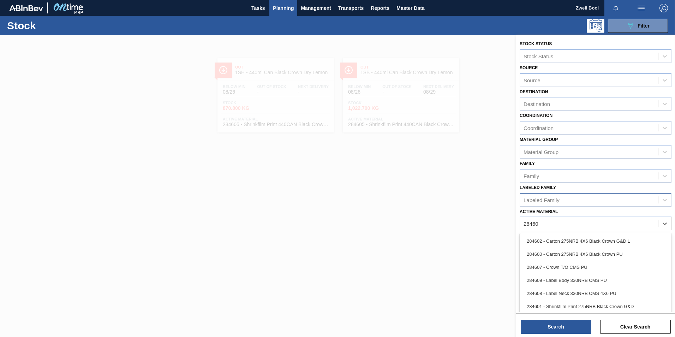
type Material "284604"
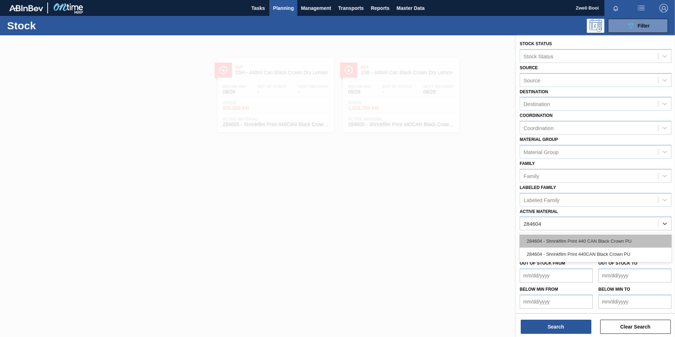
click at [576, 242] on div "284604 - Shrinkfilm Print 440 CAN Black Crown PU" at bounding box center [596, 241] width 152 height 13
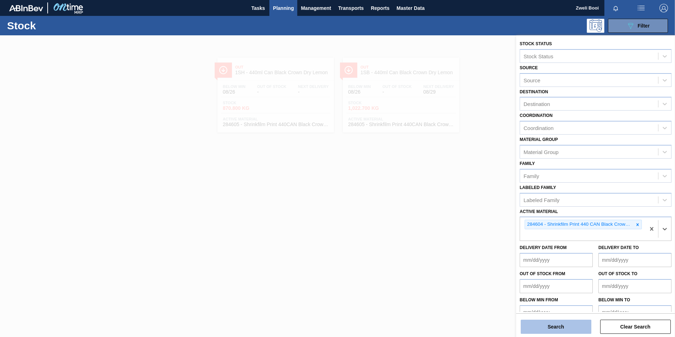
click at [576, 322] on button "Search" at bounding box center [556, 327] width 71 height 14
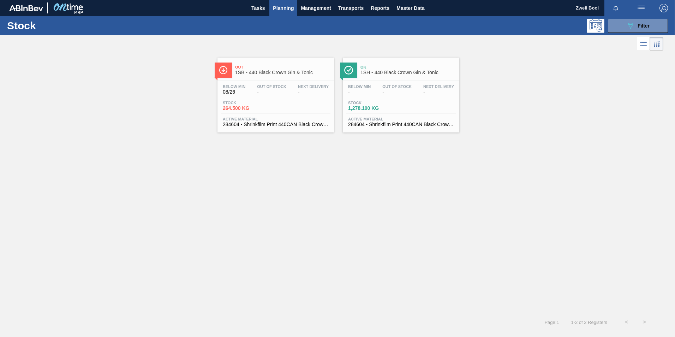
click at [295, 113] on div "Stock 264.500 KG" at bounding box center [275, 107] width 109 height 13
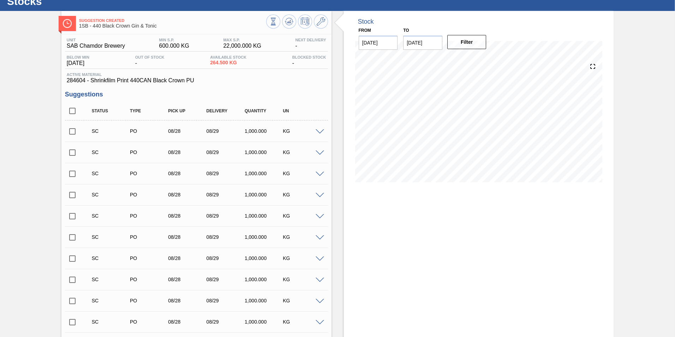
scroll to position [35, 0]
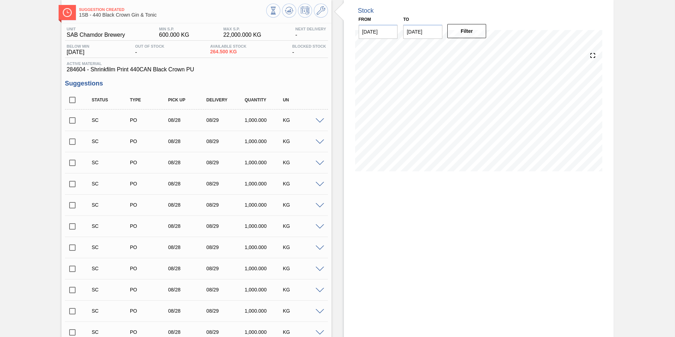
click at [73, 120] on input "checkbox" at bounding box center [72, 120] width 15 height 15
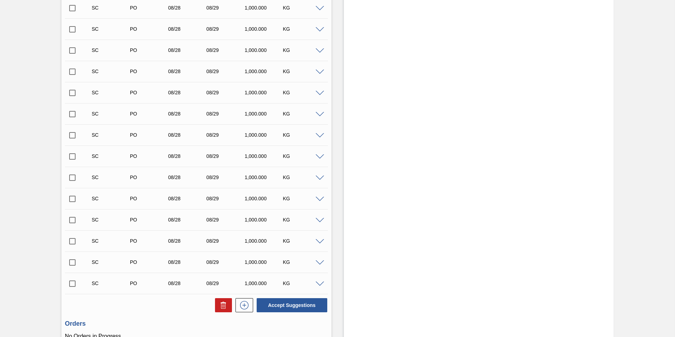
scroll to position [362, 0]
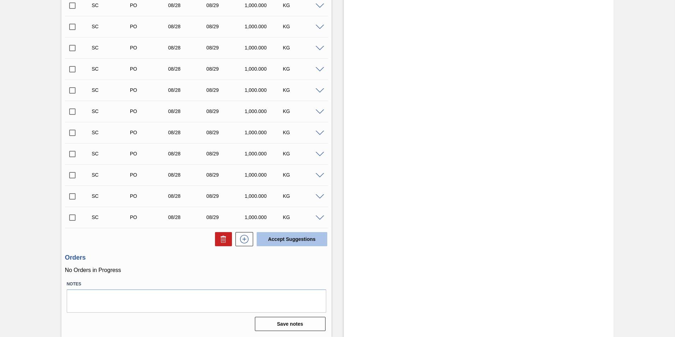
click at [291, 238] on button "Accept Suggestions" at bounding box center [292, 239] width 71 height 14
checkbox input "false"
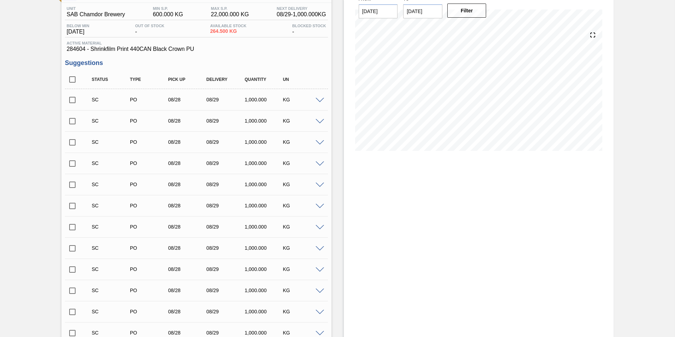
scroll to position [0, 0]
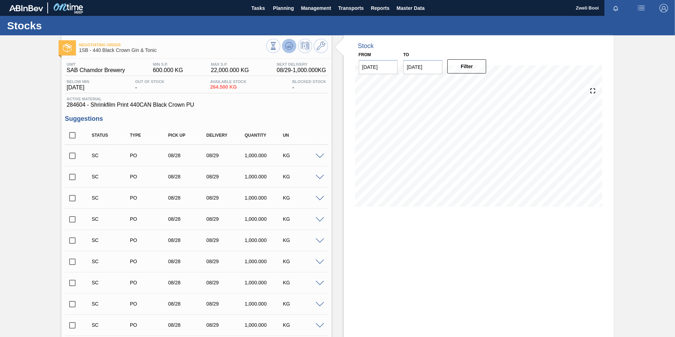
click at [290, 48] on icon at bounding box center [289, 46] width 8 height 8
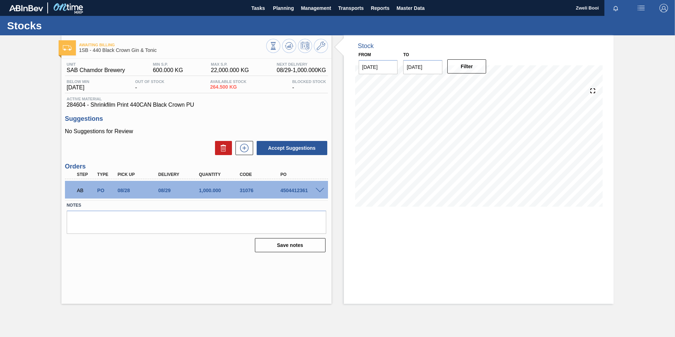
click at [320, 188] on span at bounding box center [320, 190] width 8 height 5
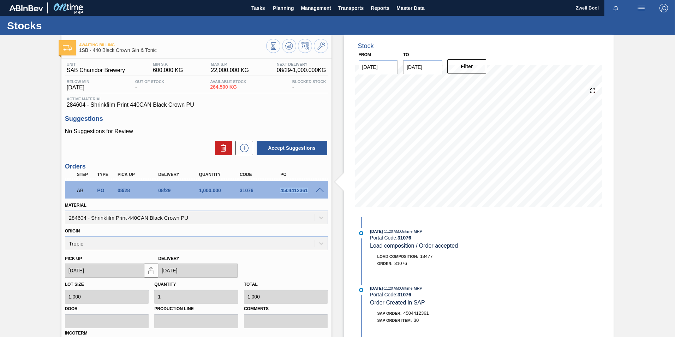
drag, startPoint x: 279, startPoint y: 191, endPoint x: 309, endPoint y: 198, distance: 30.2
click at [309, 198] on div "AB PO 08/28 08/29 1,000.000 31076 4504412361" at bounding box center [196, 190] width 263 height 18
copy div "4504412361"
